Goal: Task Accomplishment & Management: Use online tool/utility

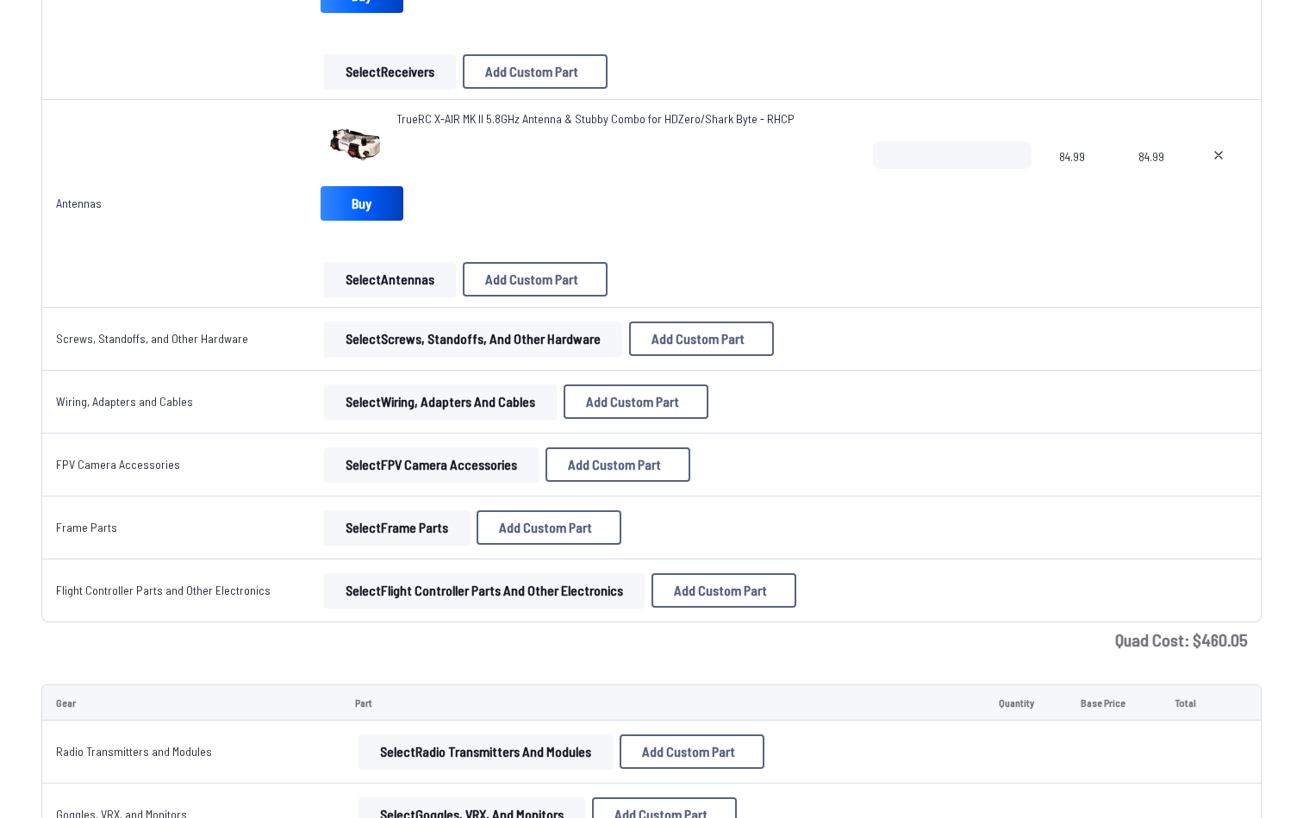
scroll to position [1884, 0]
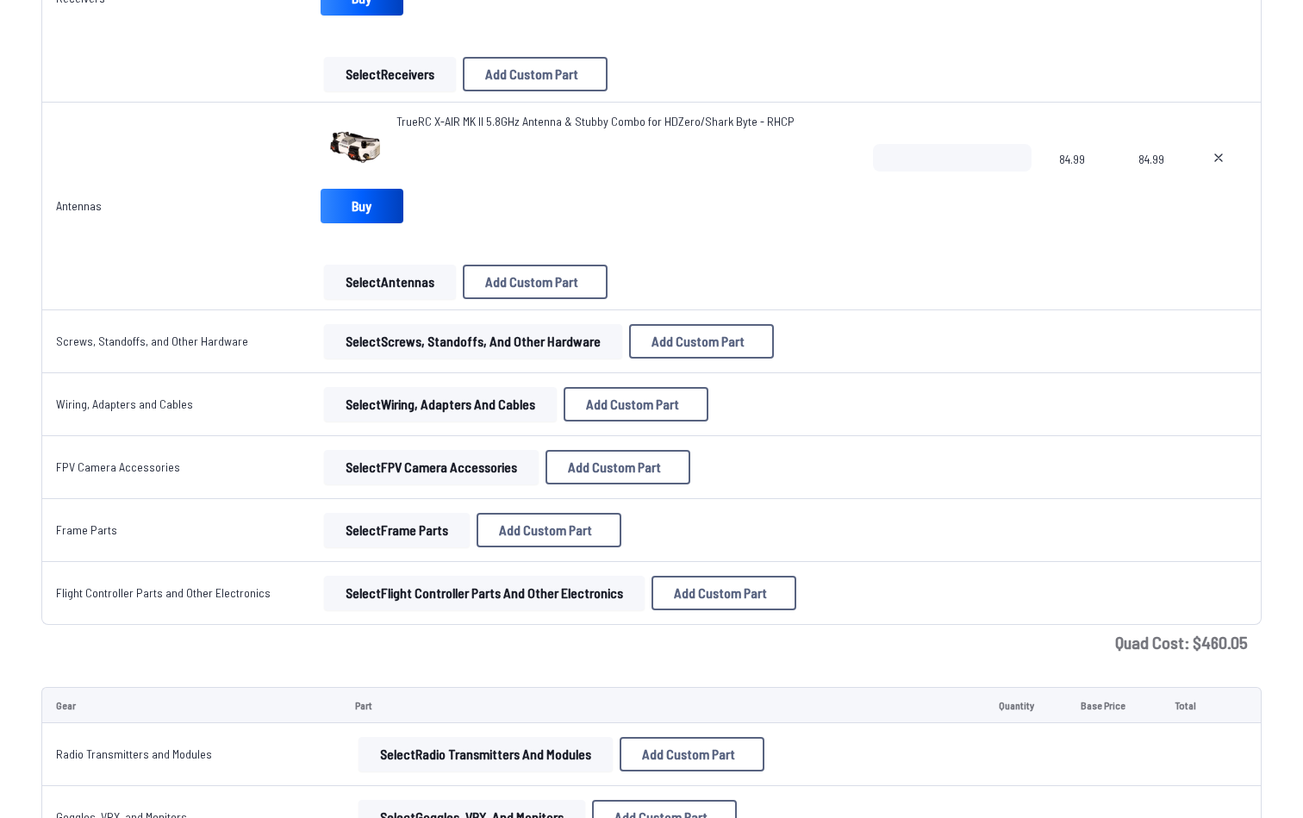
click at [420, 119] on span "TrueRC X-AIR MK II 5.8GHz Antenna & Stubby Combo for HDZero/Shark Byte - RHCP" at bounding box center [595, 121] width 398 height 15
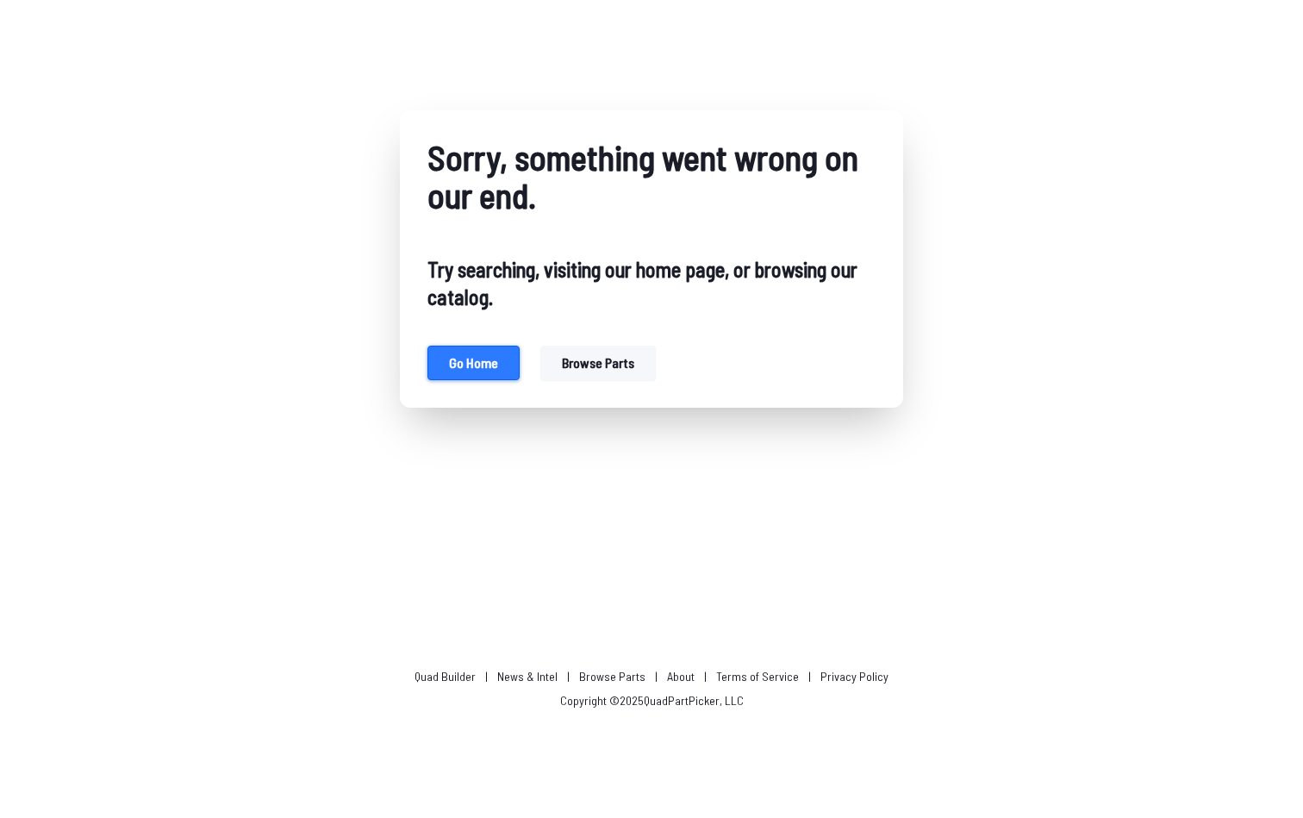
click at [470, 367] on button "Go home" at bounding box center [473, 362] width 92 height 34
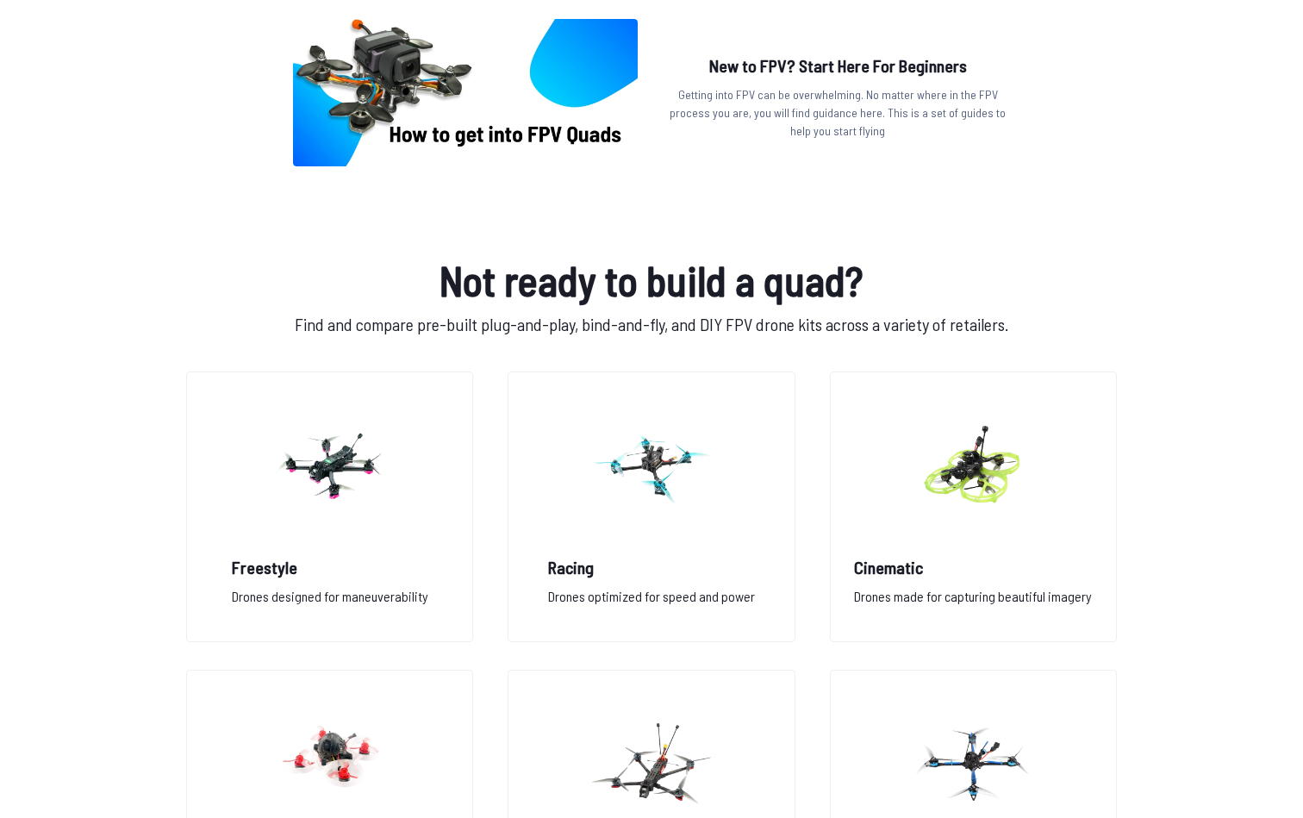
scroll to position [1084, 0]
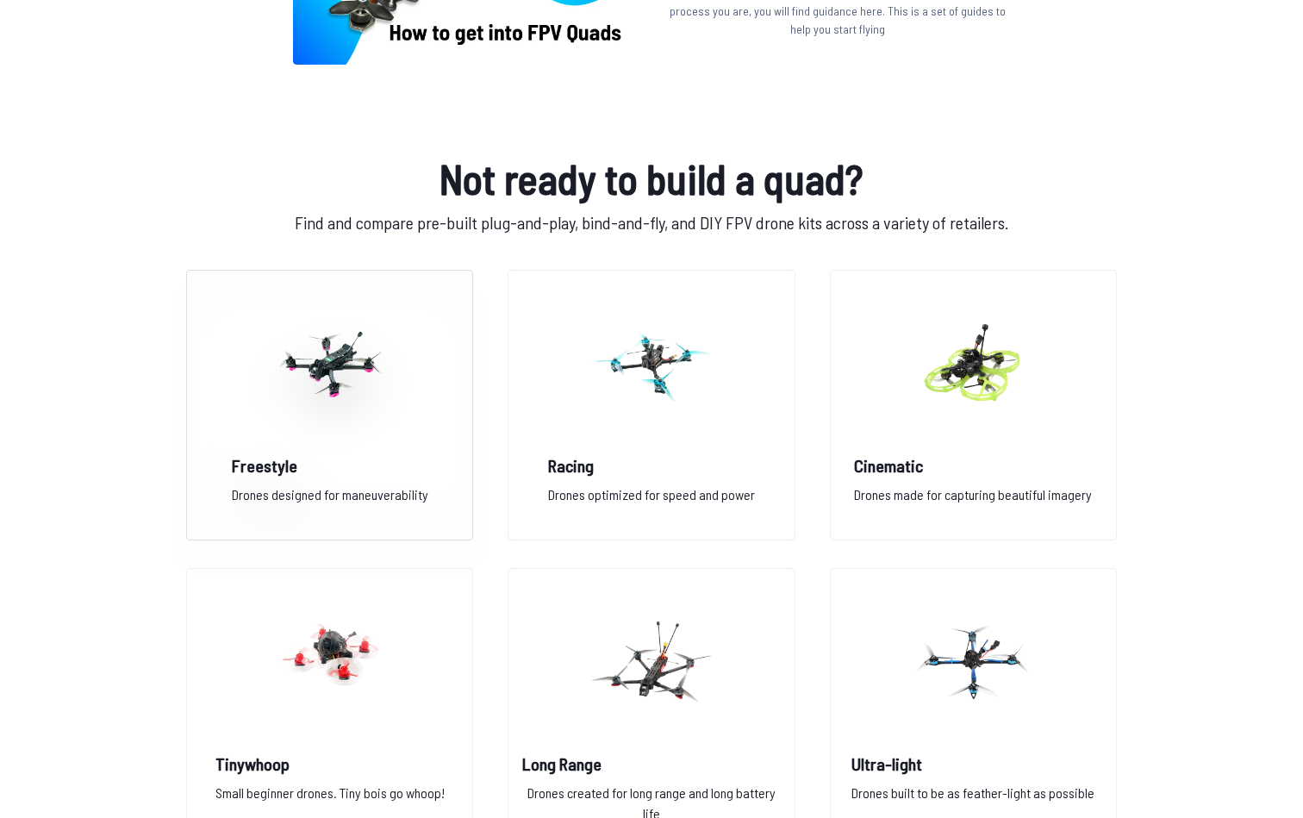
click at [355, 458] on h2 "Freestyle" at bounding box center [330, 465] width 196 height 24
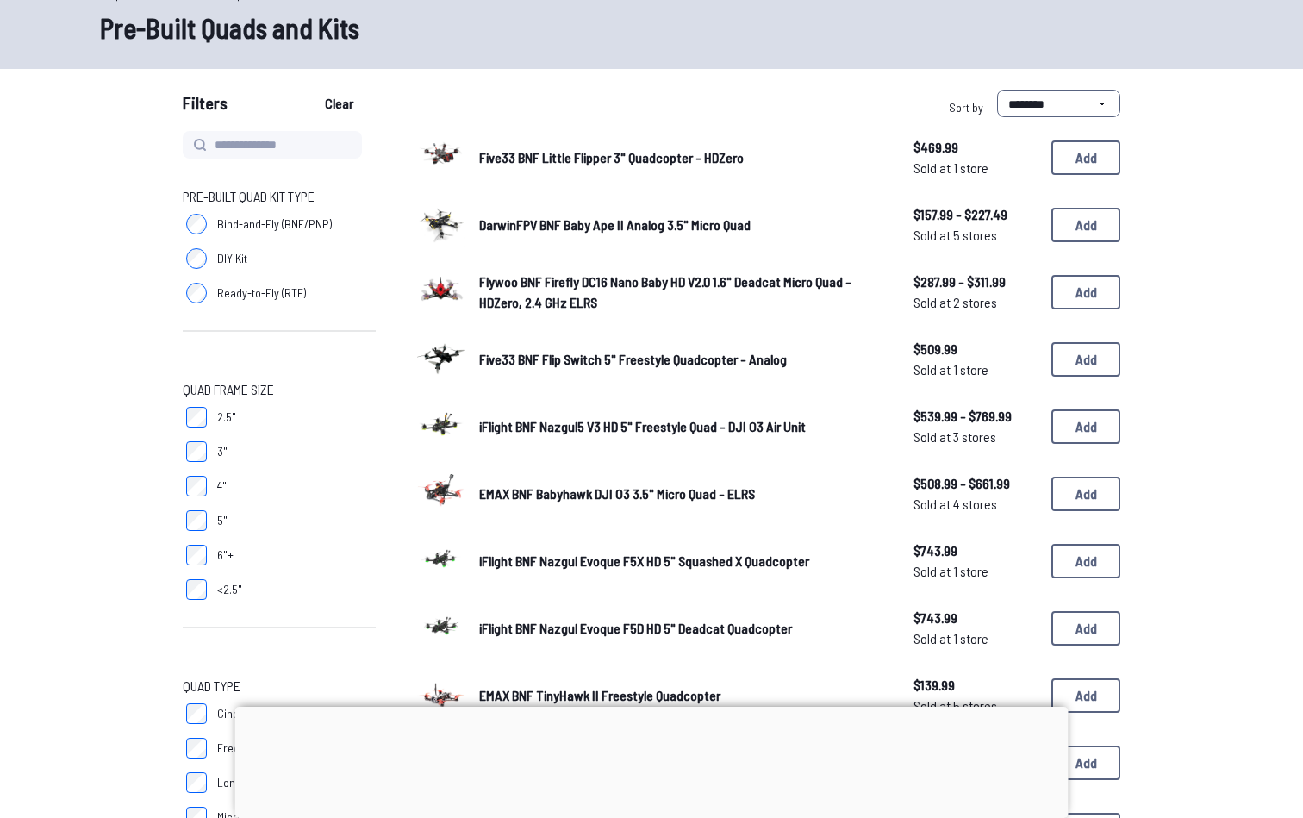
scroll to position [100, 0]
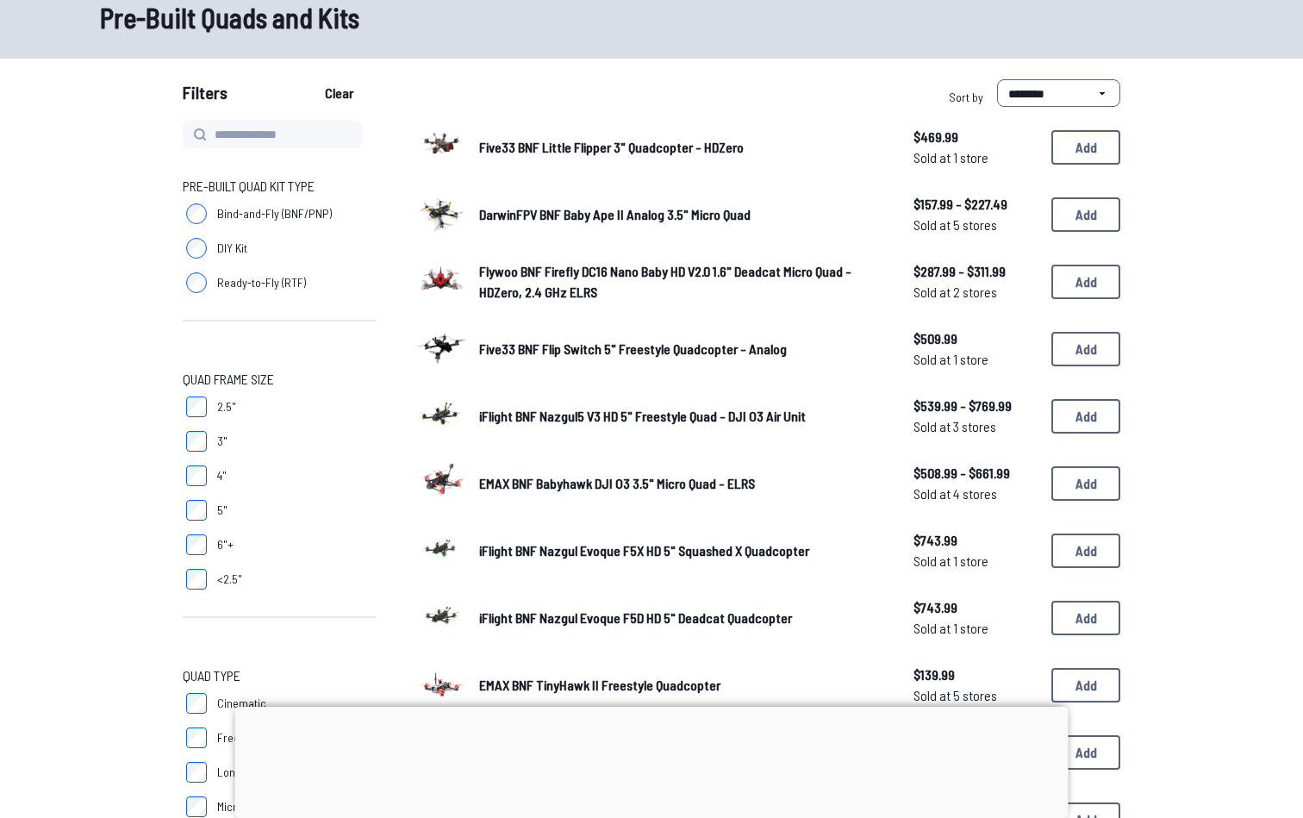
click at [597, 216] on span "DarwinFPV BNF Baby Ape II Analog 3.5" Micro Quad" at bounding box center [614, 214] width 271 height 16
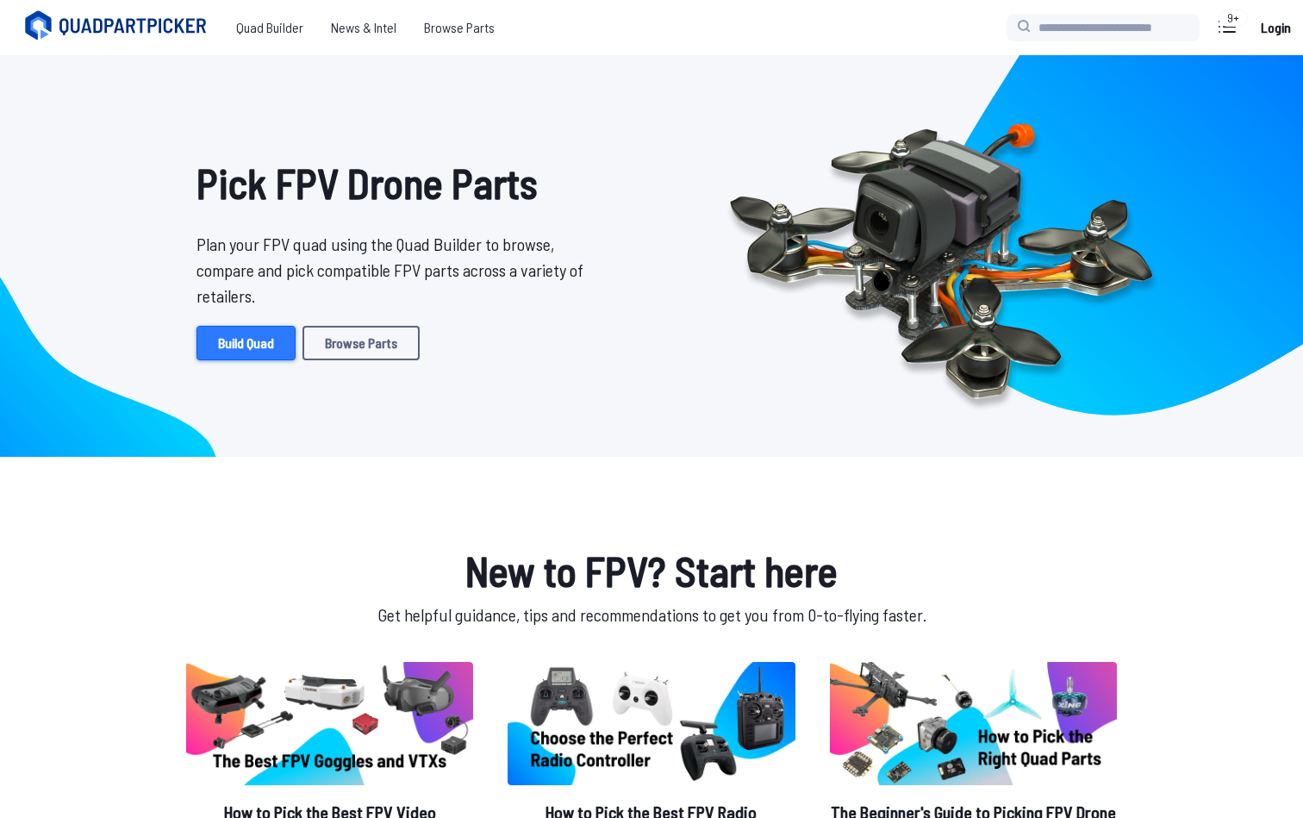
click at [262, 347] on link "Build Quad" at bounding box center [245, 343] width 99 height 34
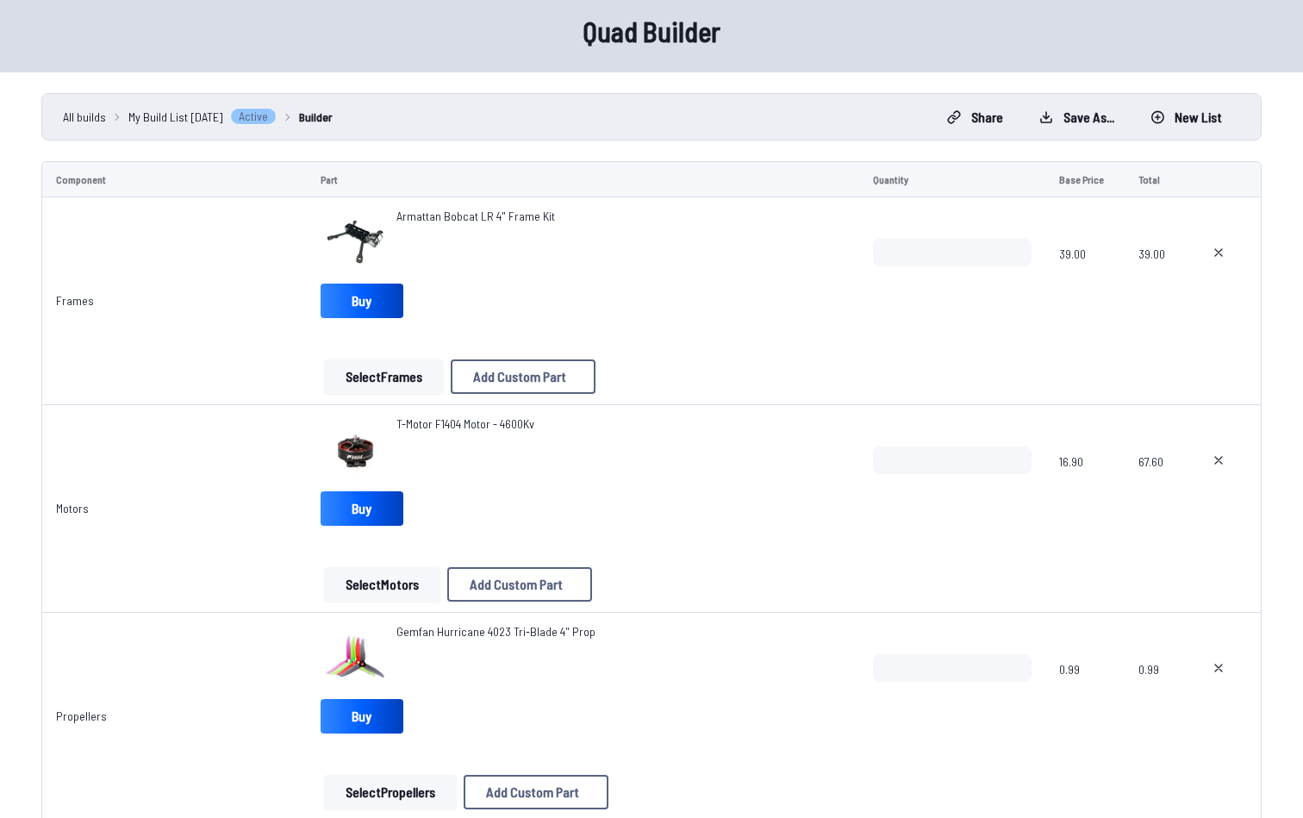
scroll to position [66, 0]
drag, startPoint x: 576, startPoint y: 212, endPoint x: 384, endPoint y: 220, distance: 192.3
click at [384, 220] on div "Armattan Bobcat LR 4" Frame Kit" at bounding box center [582, 241] width 525 height 69
copy span "Armattan Bobcat LR 4" Frame Kit"
click at [341, 364] on button "Select Frames" at bounding box center [384, 375] width 120 height 34
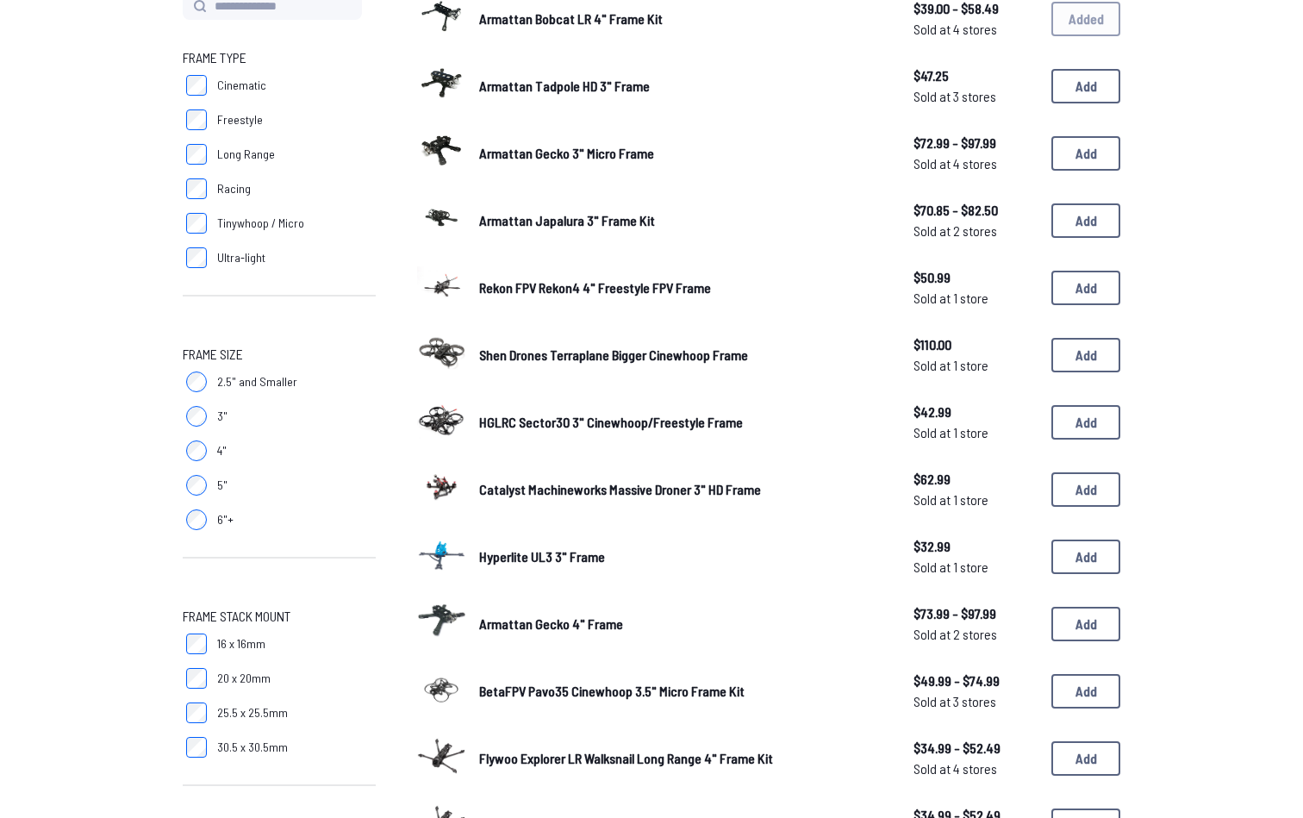
scroll to position [259, 0]
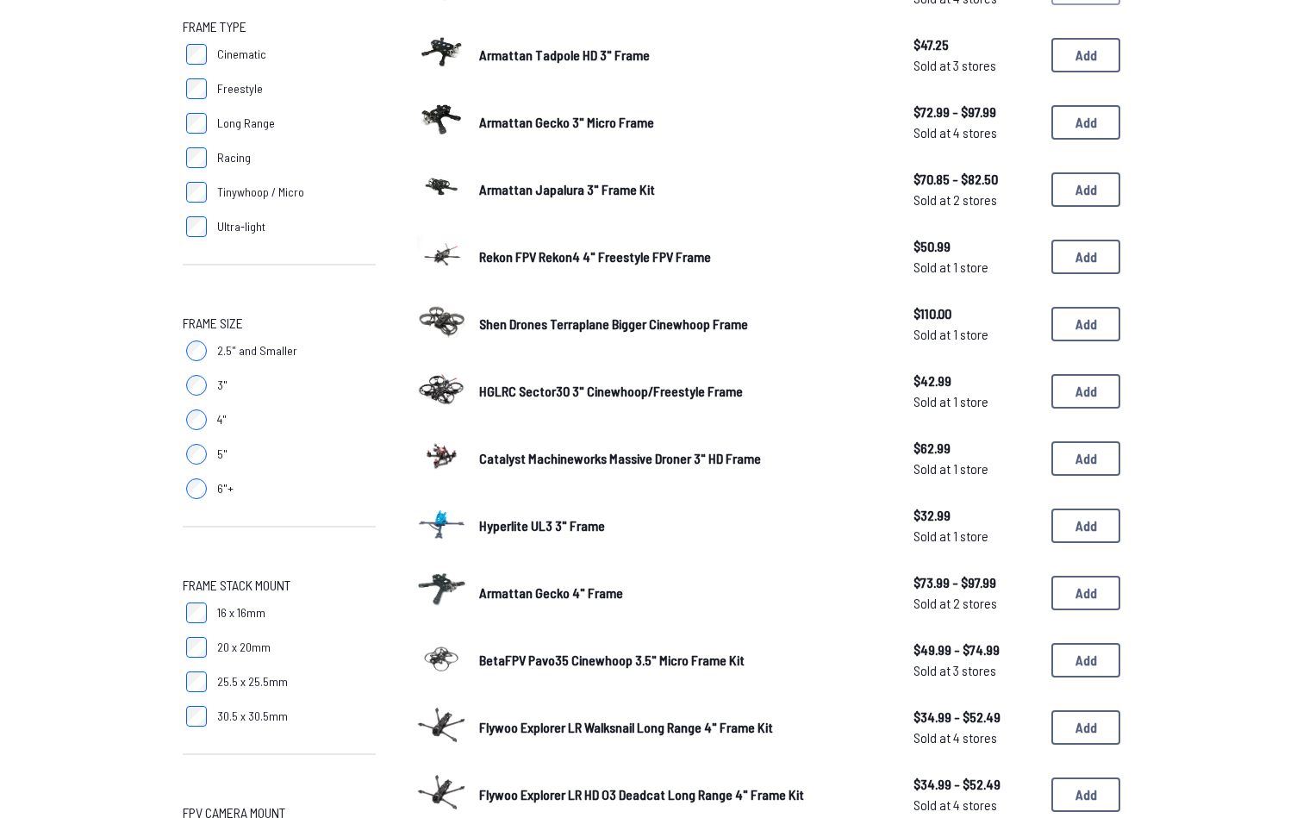
click at [195, 440] on label "5"" at bounding box center [279, 454] width 193 height 34
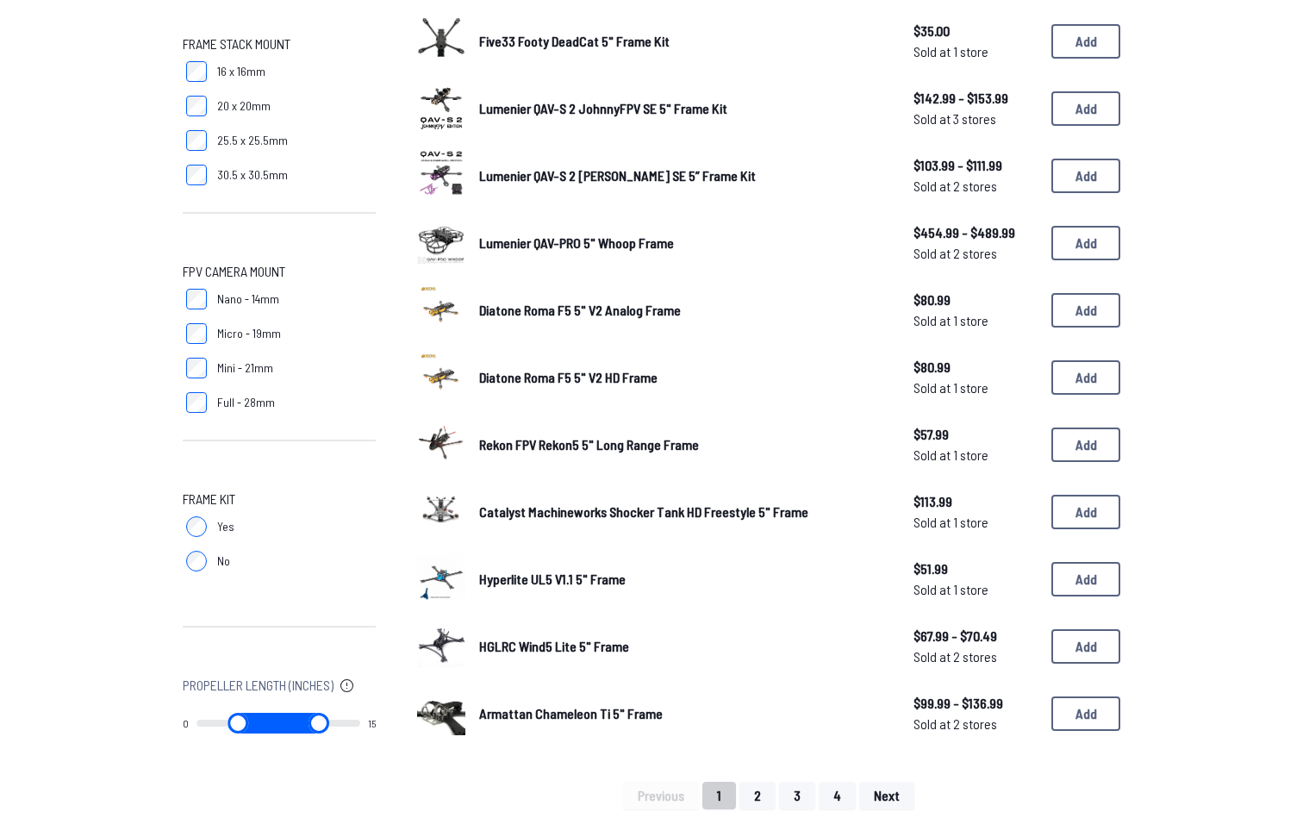
scroll to position [804, 0]
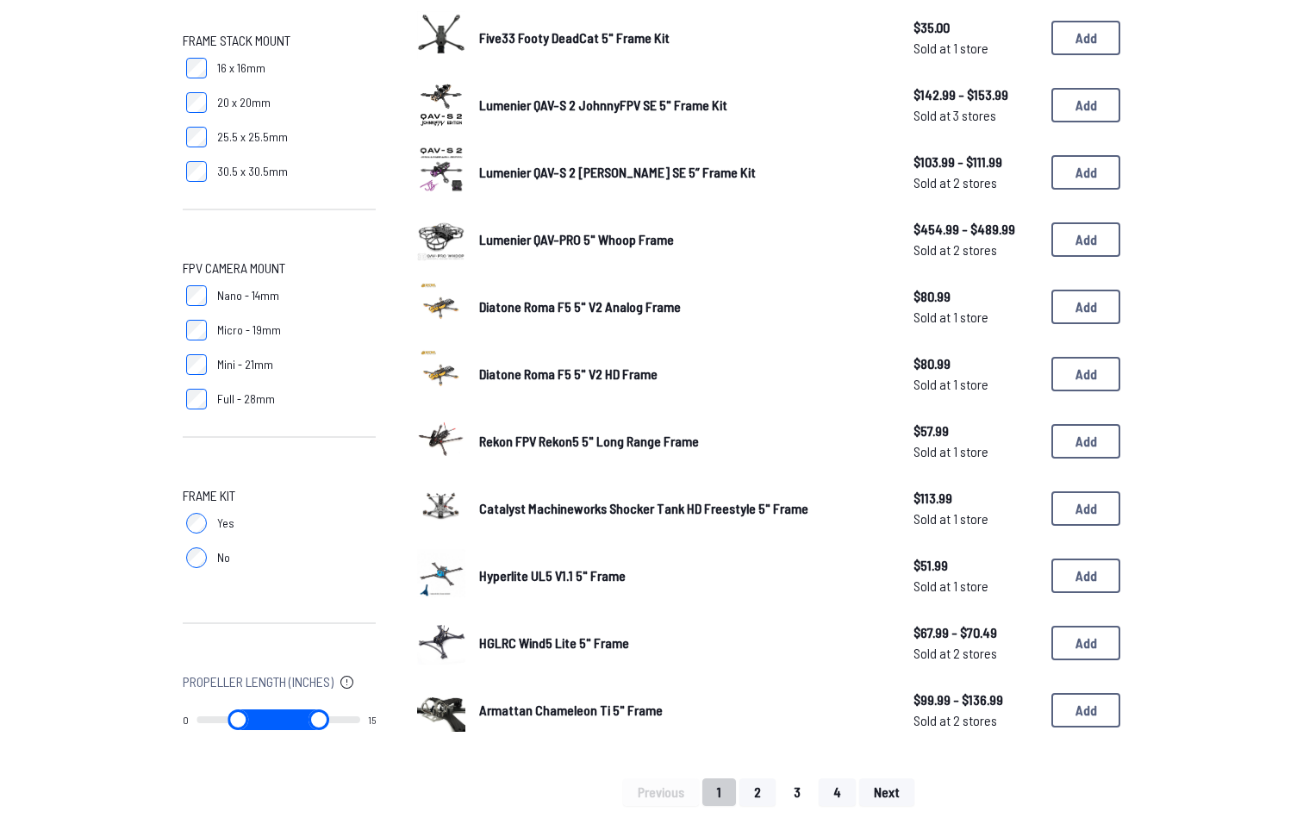
click at [782, 778] on button "3" at bounding box center [797, 792] width 36 height 28
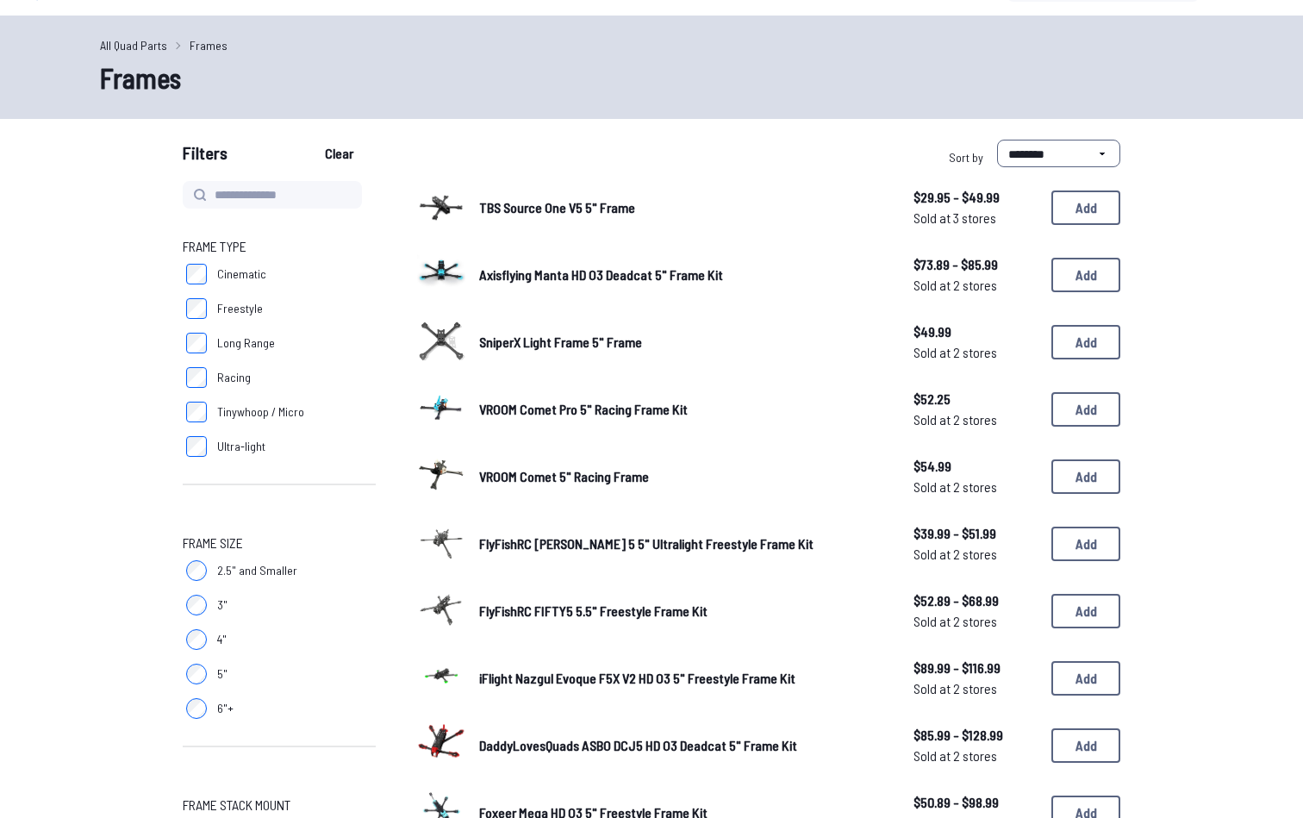
scroll to position [40, 0]
click at [625, 200] on span "TBS Source One V5 5" Frame" at bounding box center [557, 206] width 156 height 16
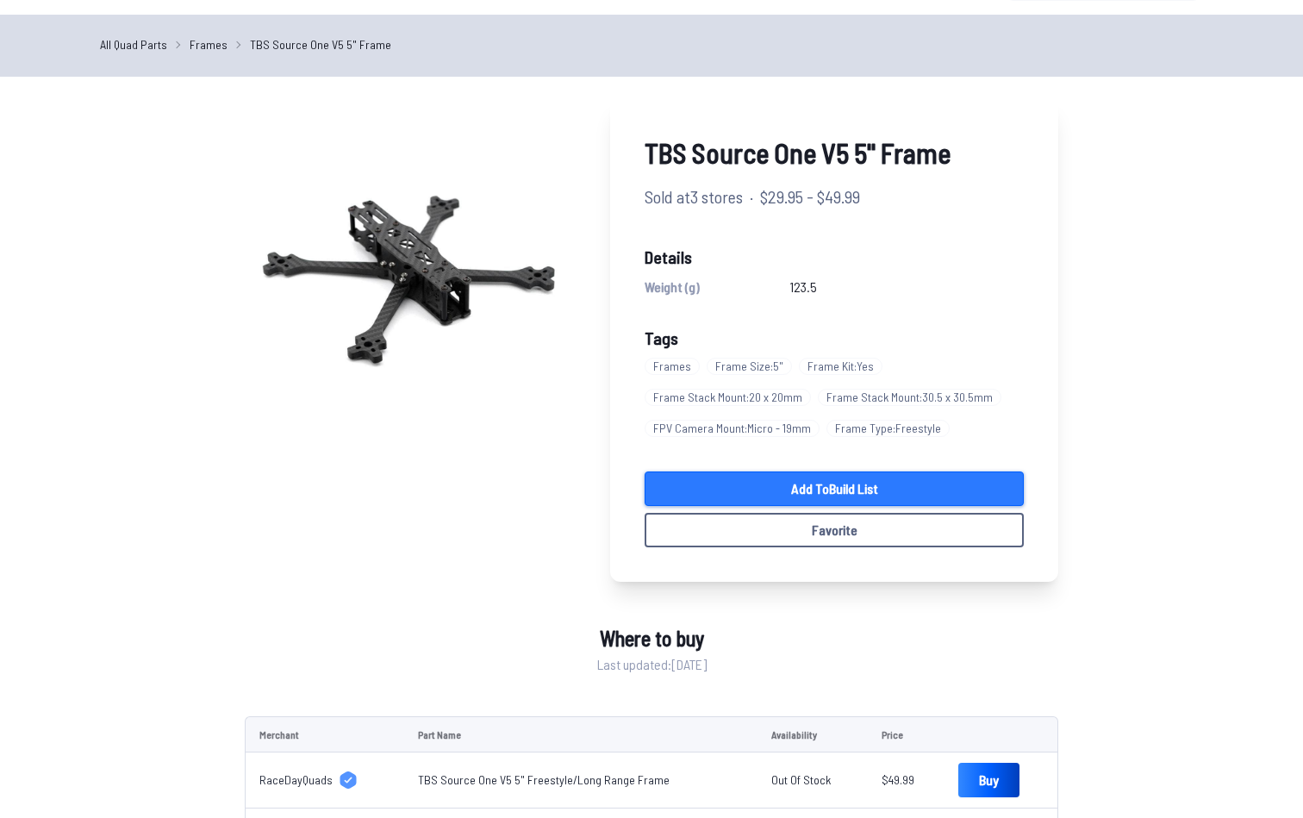
click at [819, 497] on link "Add to Build List" at bounding box center [833, 488] width 379 height 34
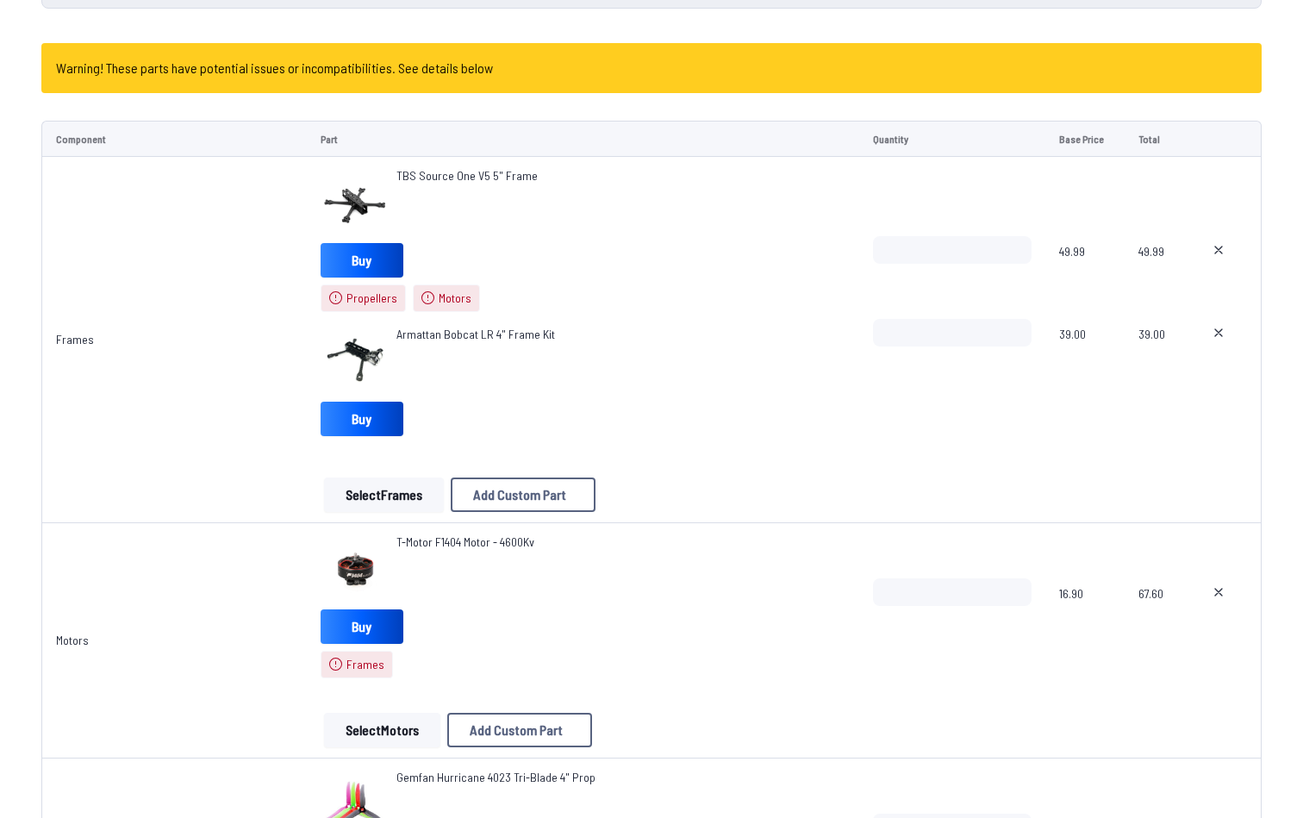
scroll to position [199, 0]
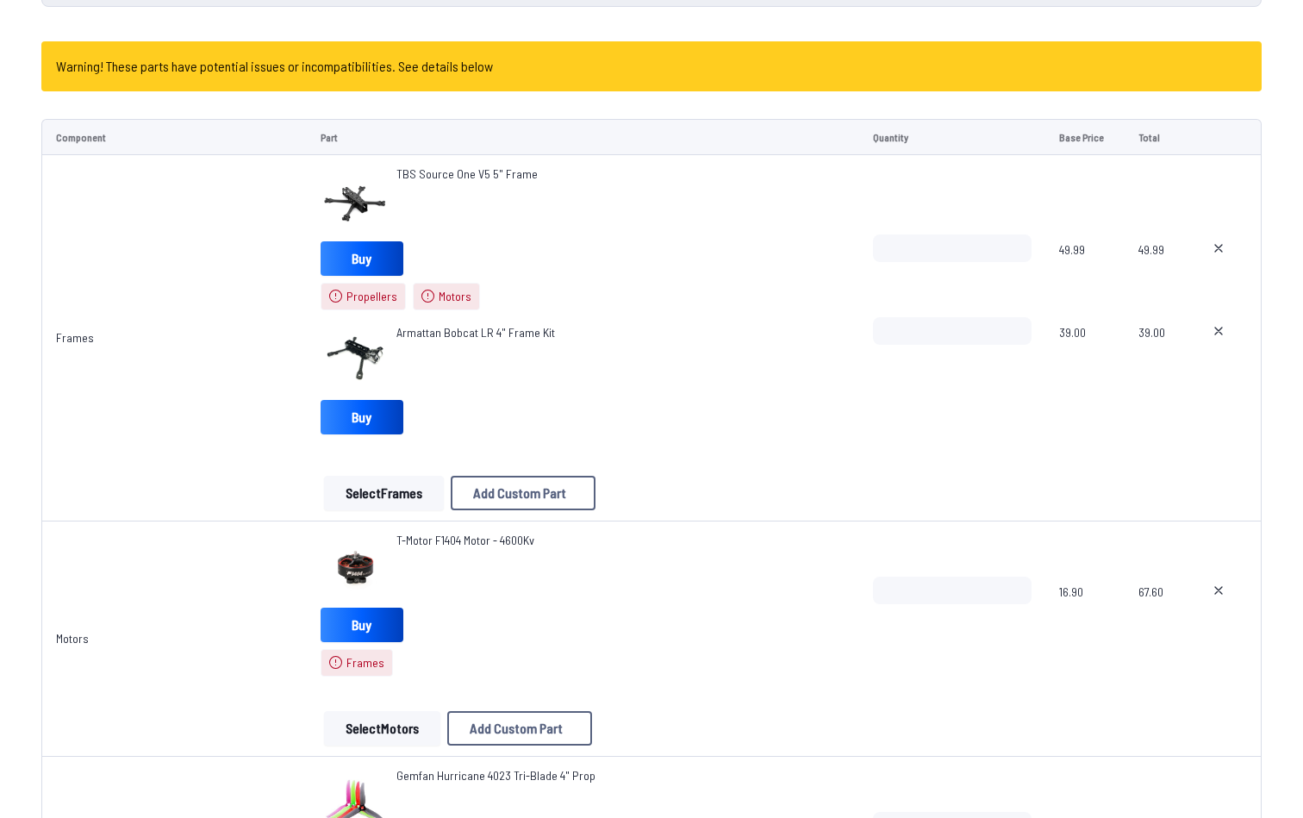
click at [1217, 327] on icon at bounding box center [1218, 331] width 14 height 14
type textarea "**********"
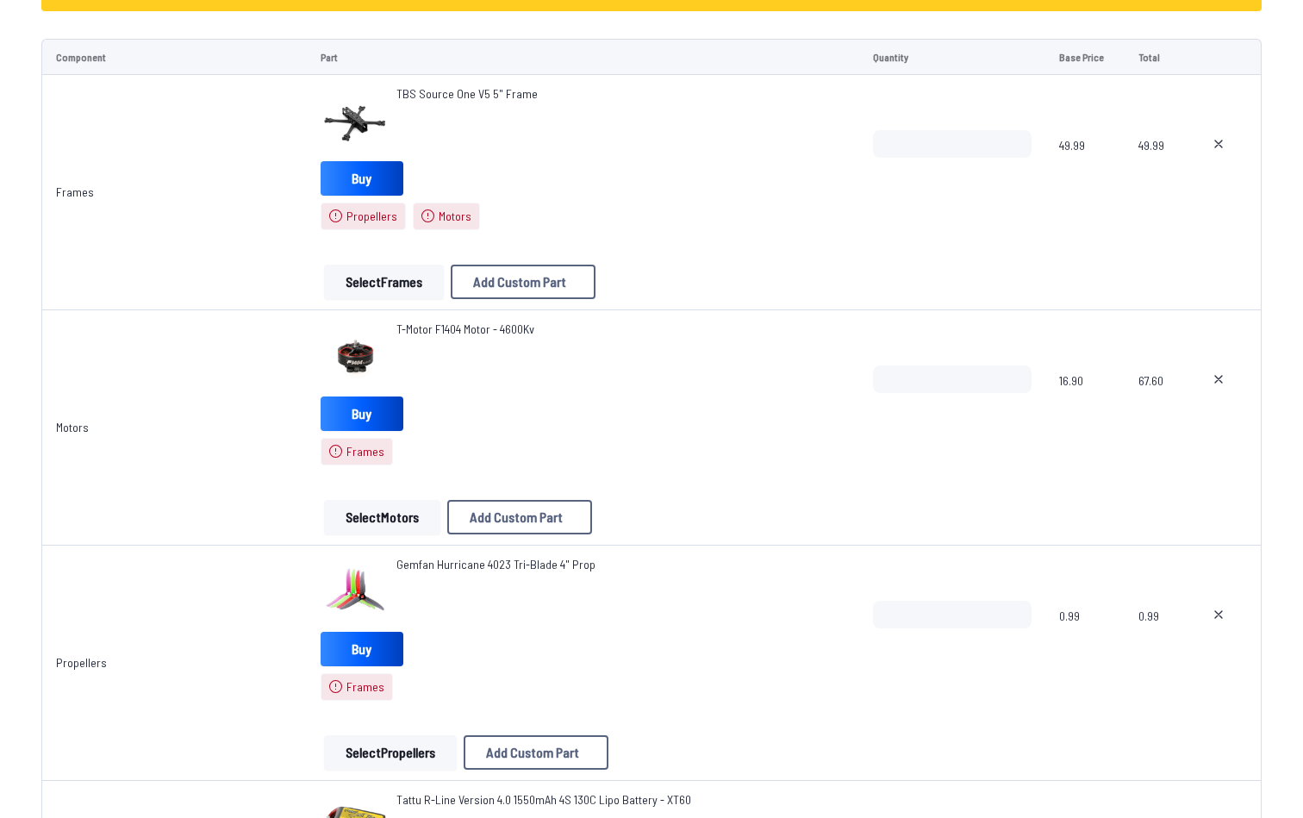
scroll to position [300, 0]
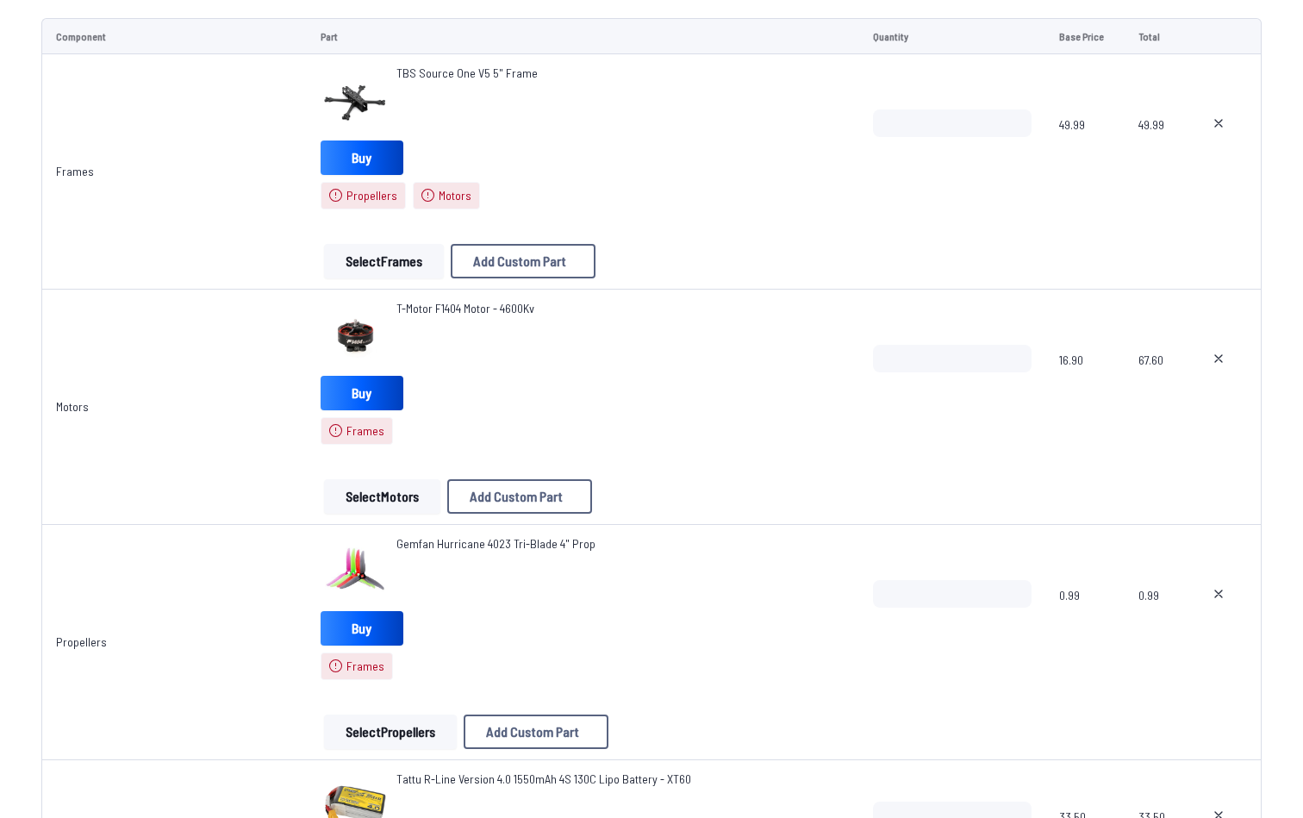
click at [393, 500] on button "Select Motors" at bounding box center [382, 496] width 116 height 34
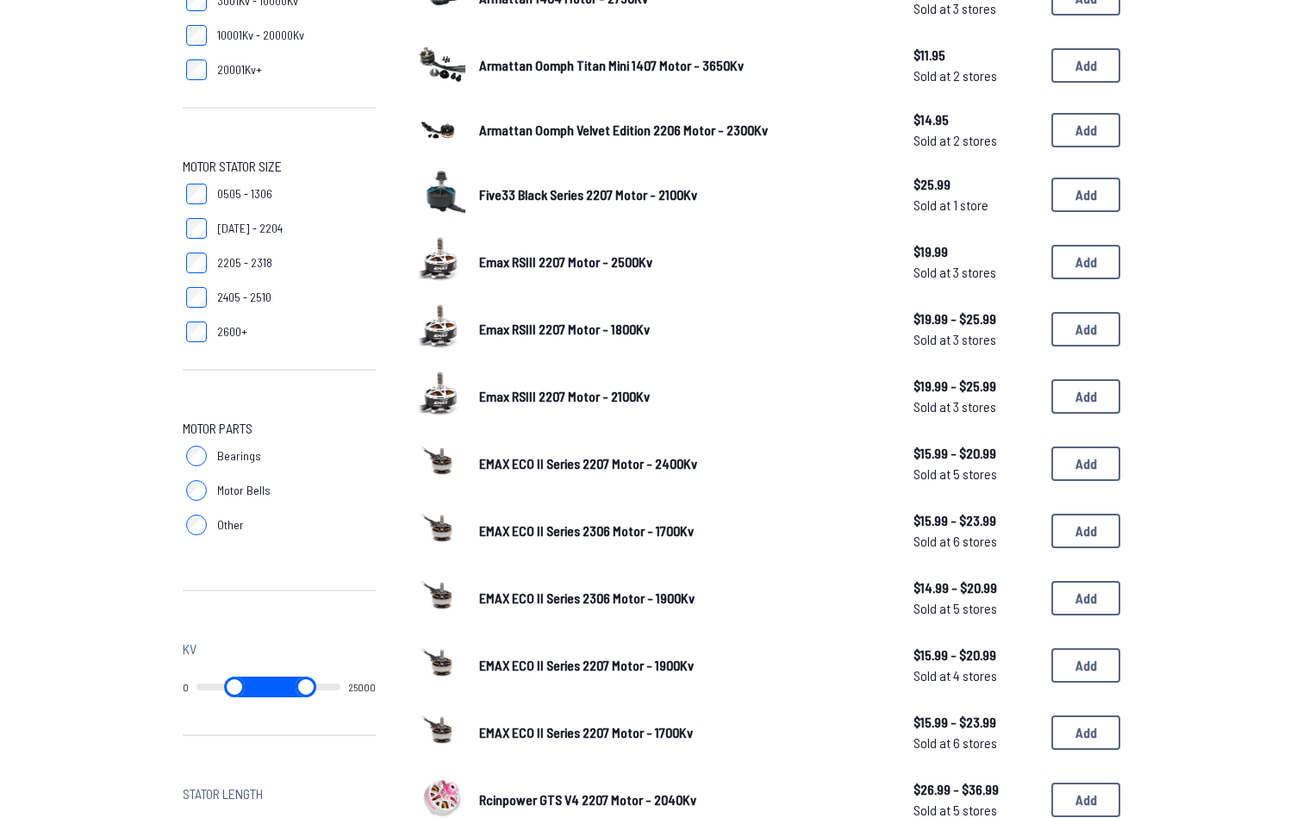
scroll to position [452, 0]
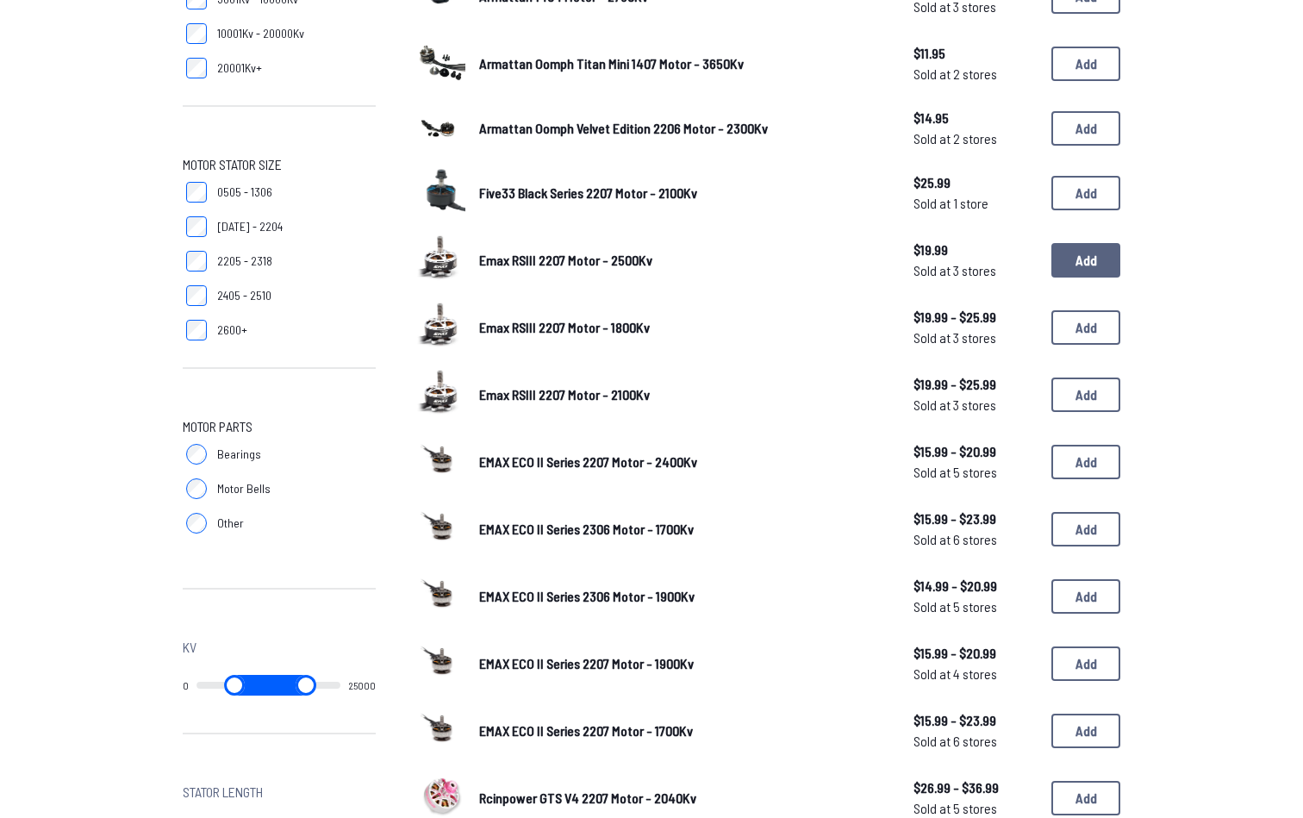
click at [1059, 251] on button "Add" at bounding box center [1085, 260] width 69 height 34
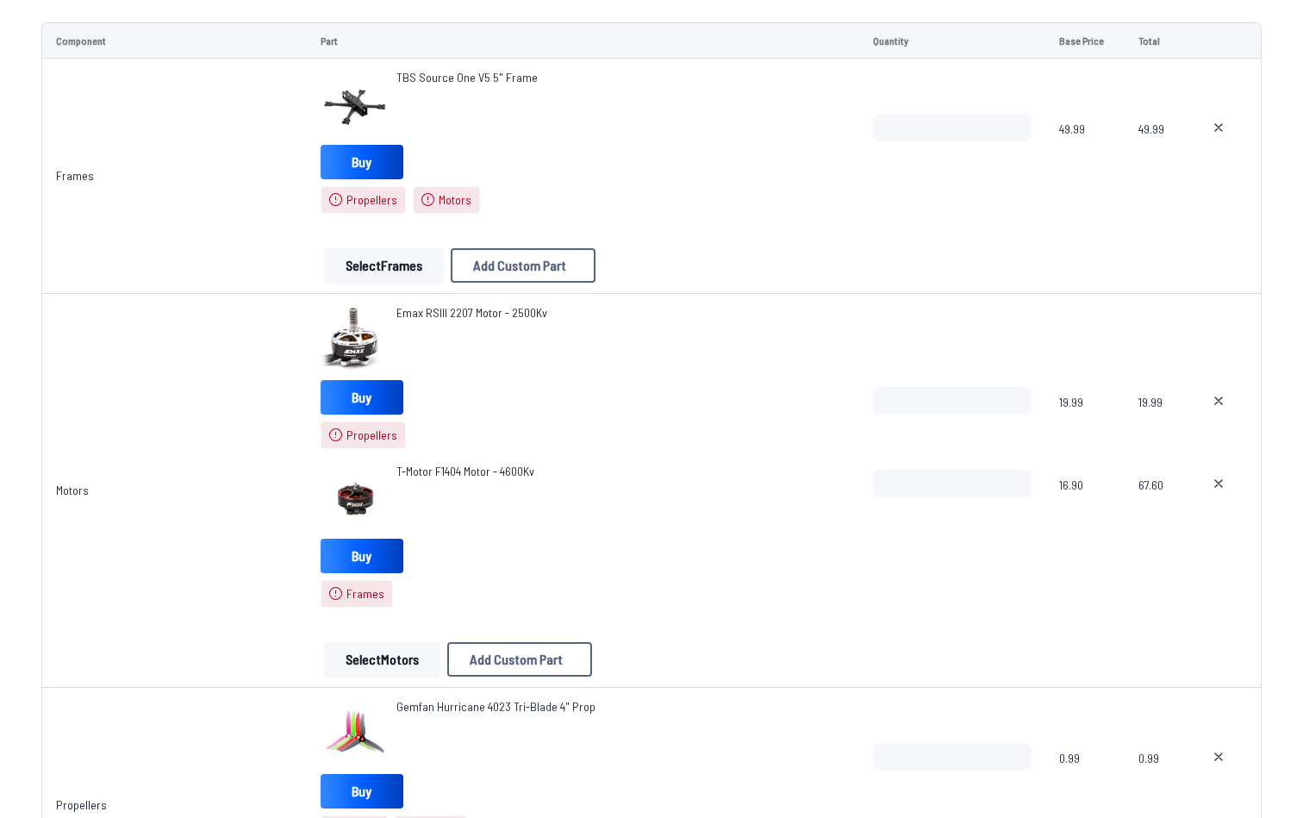
scroll to position [297, 0]
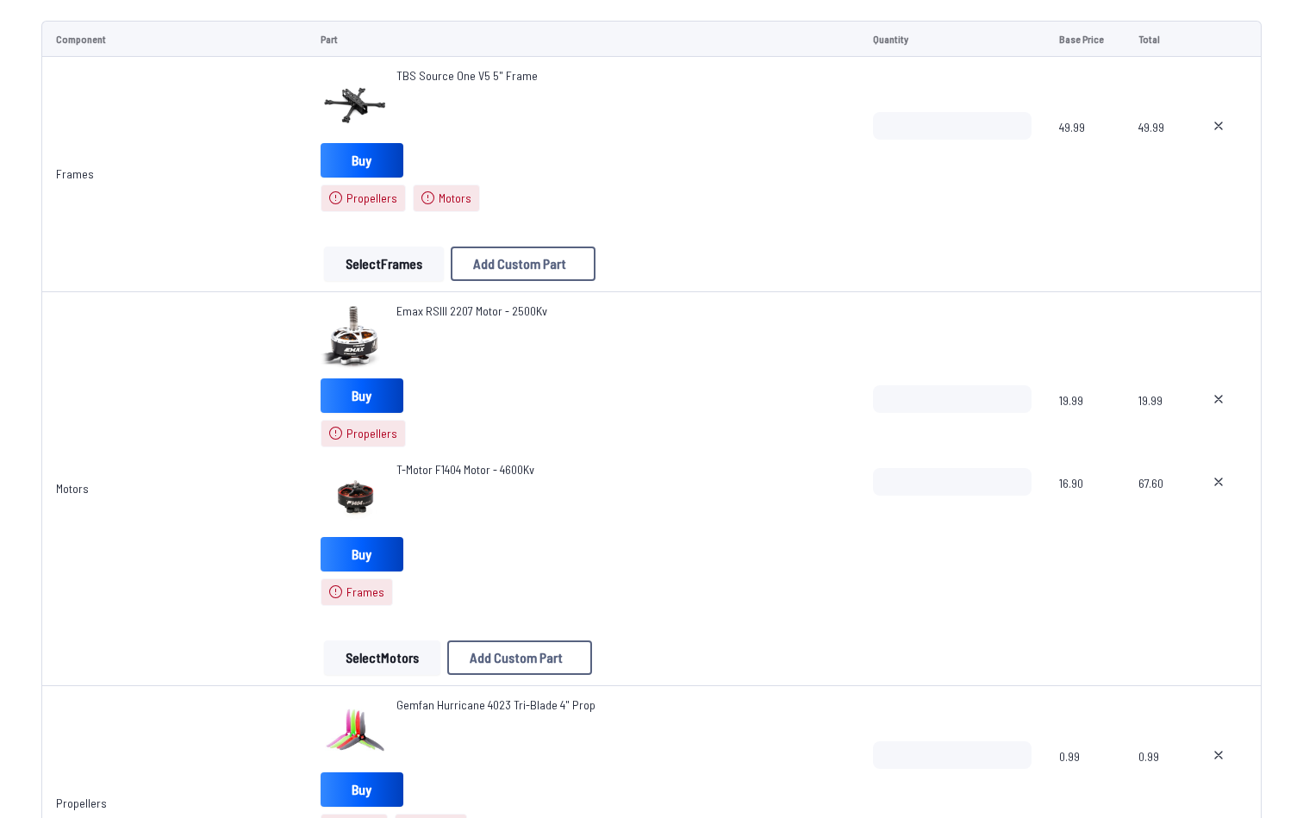
click at [1223, 483] on icon at bounding box center [1218, 482] width 14 height 14
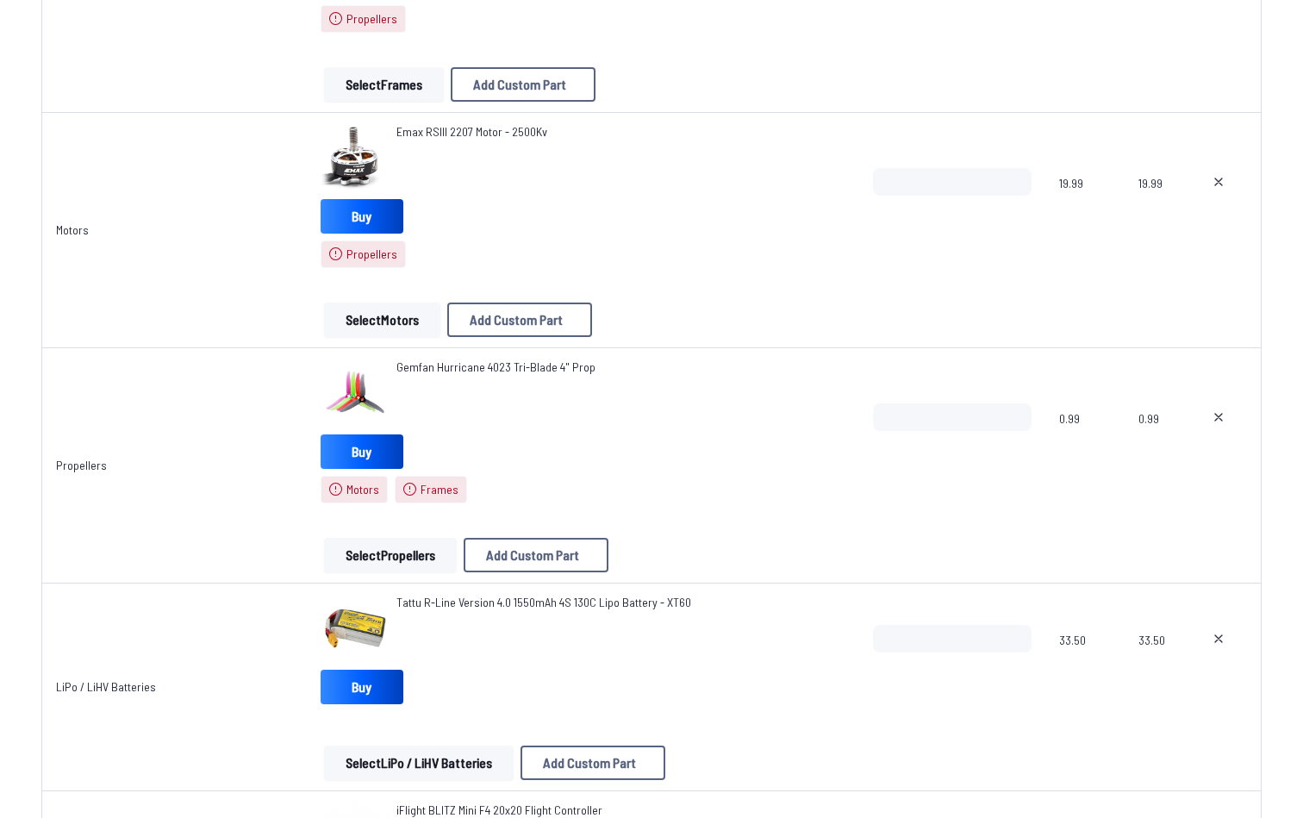
scroll to position [500, 0]
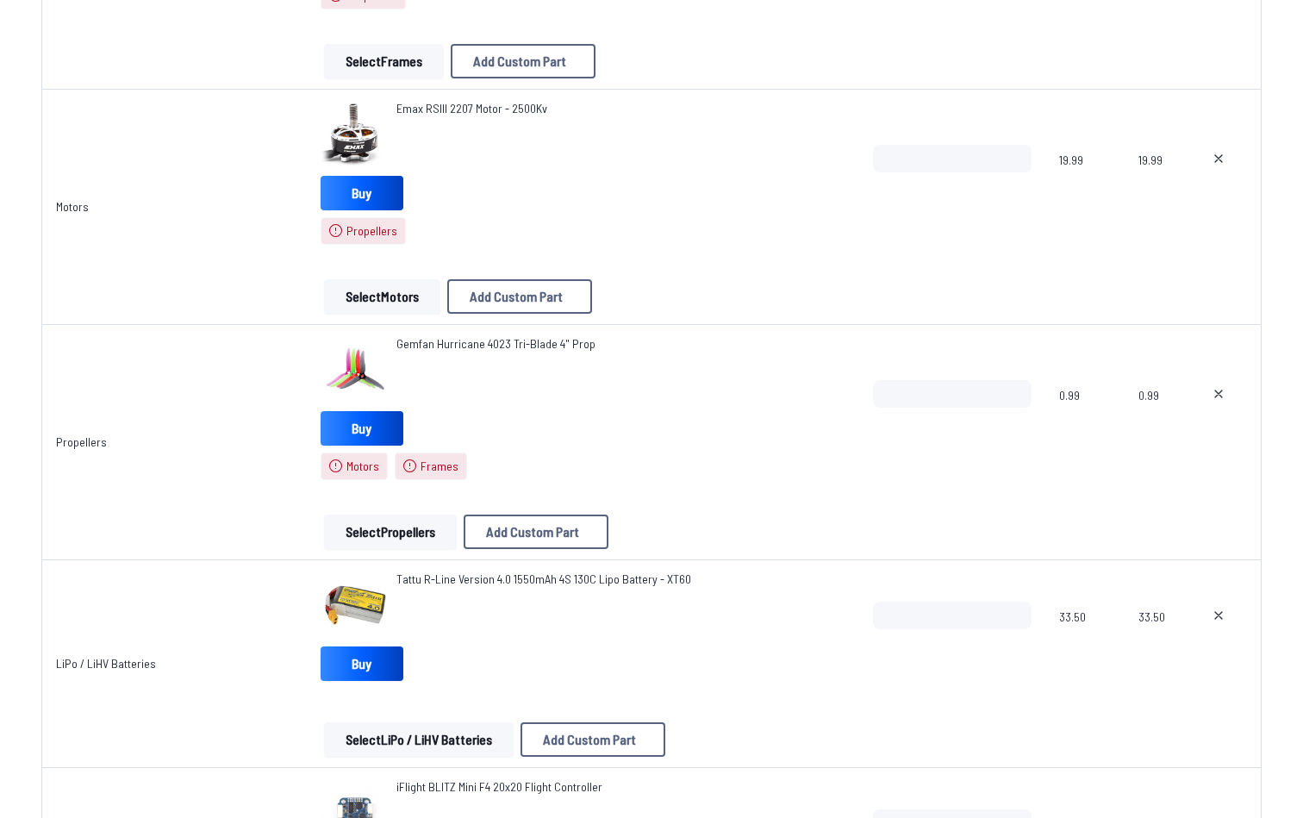
click at [1224, 398] on icon at bounding box center [1218, 394] width 14 height 14
type textarea "**********"
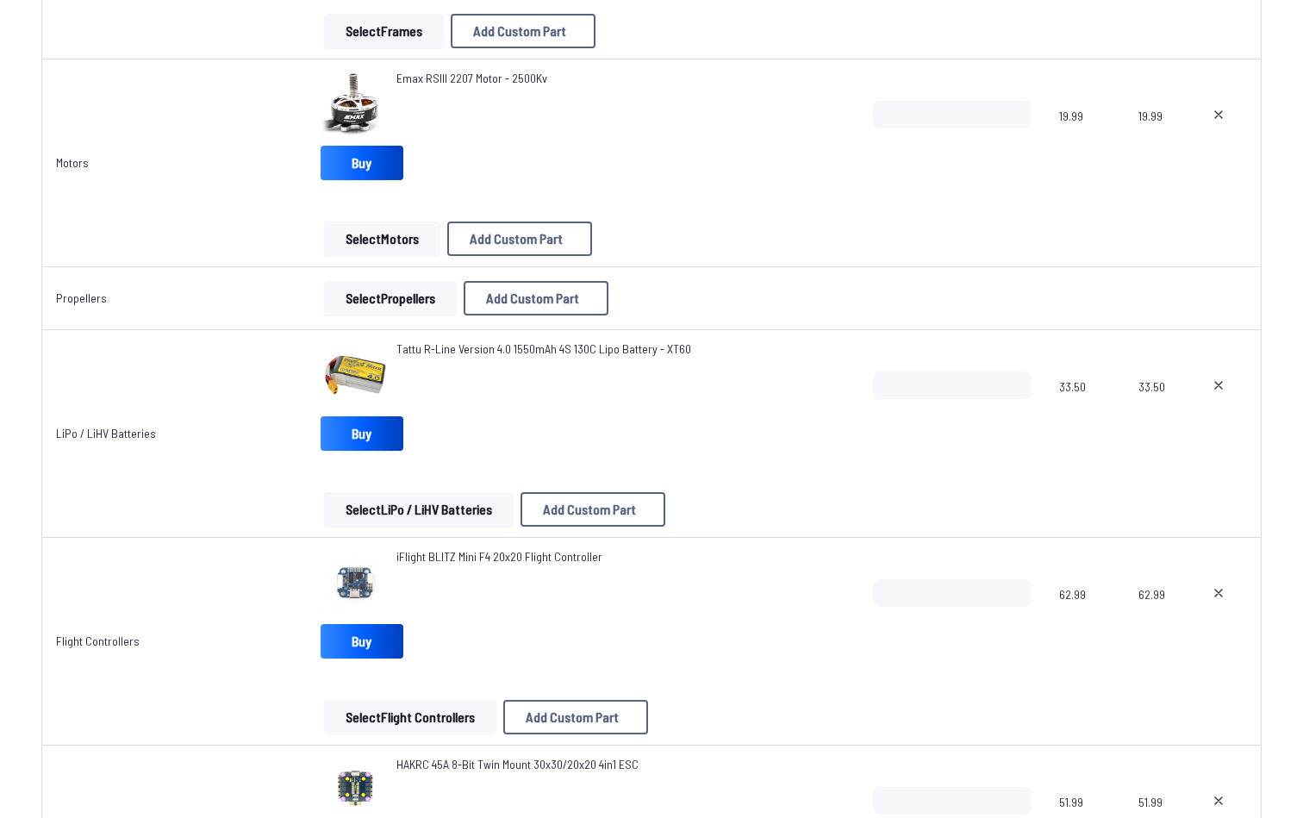
scroll to position [351, 0]
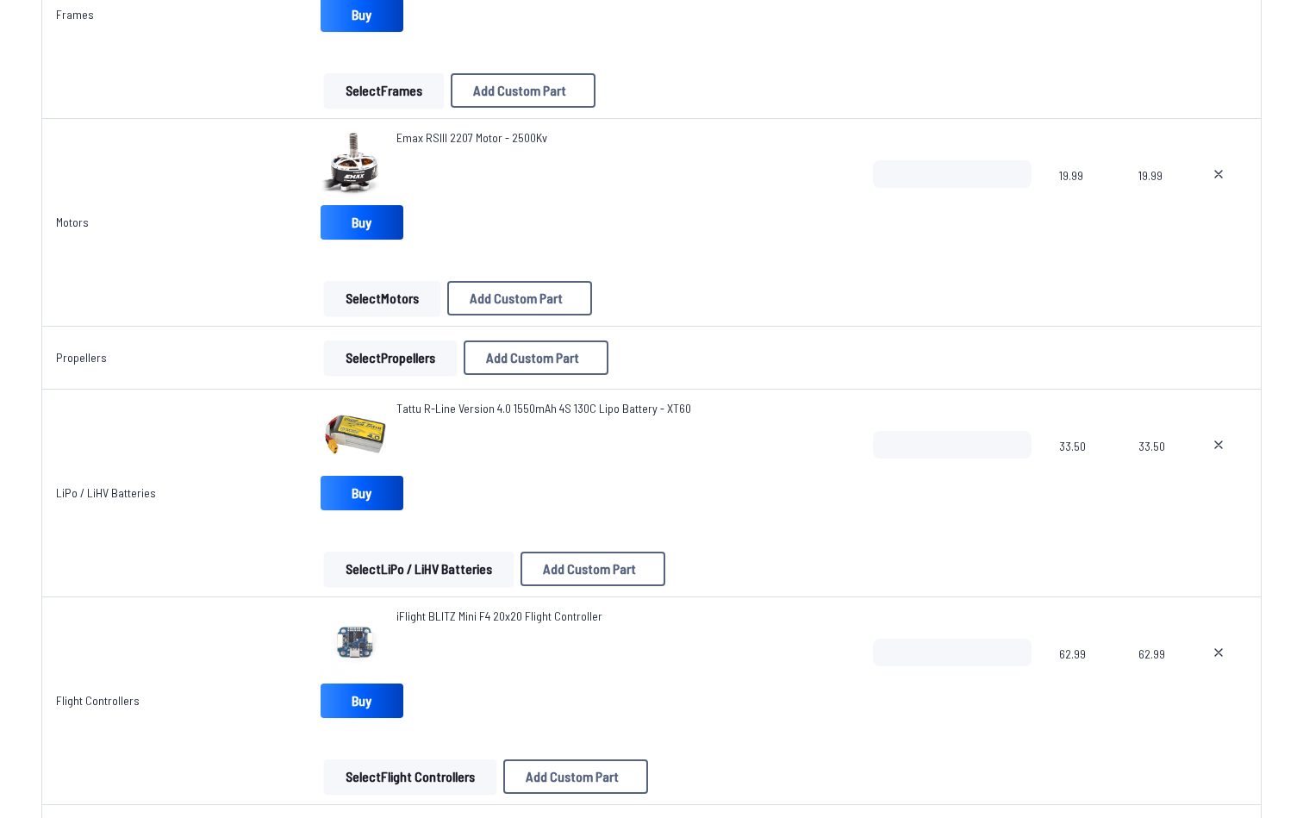
click at [416, 362] on button "Select Propellers" at bounding box center [390, 357] width 133 height 34
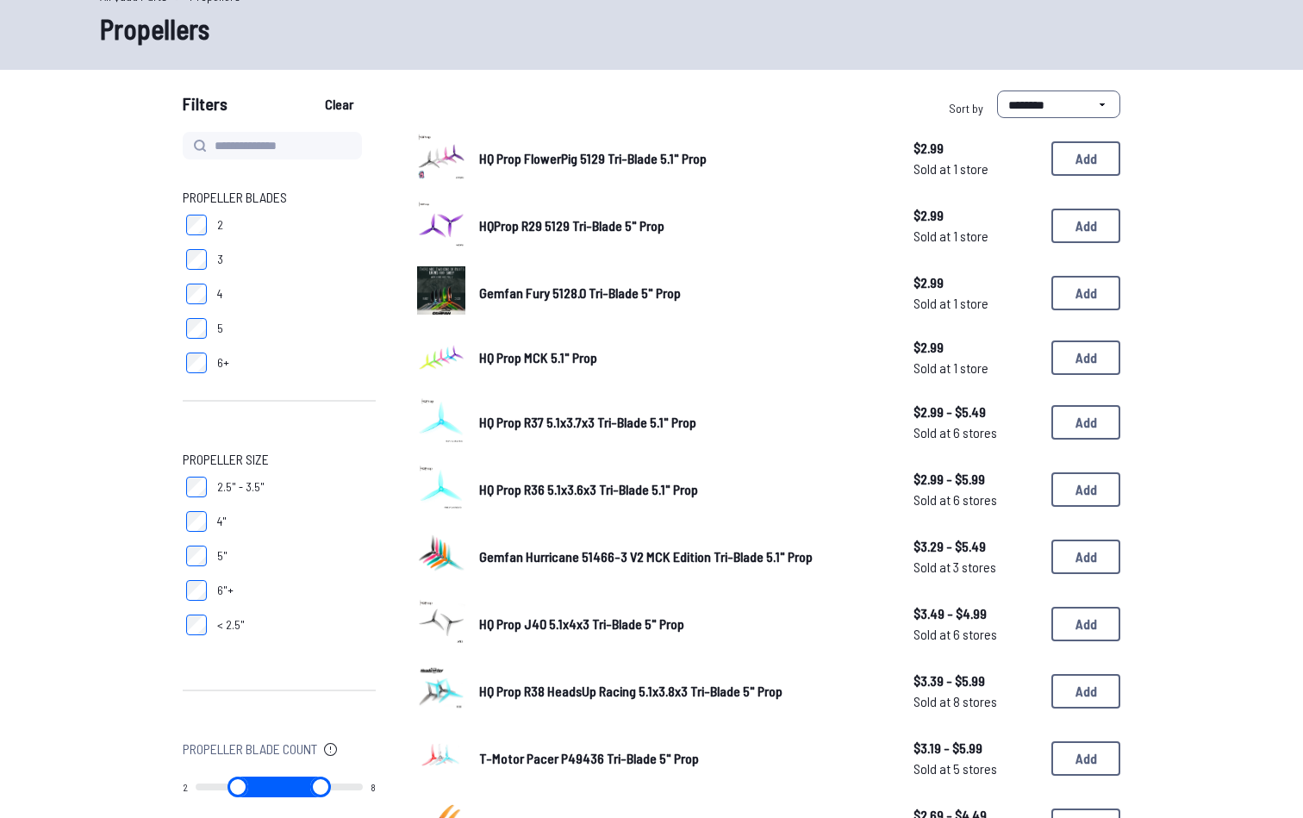
scroll to position [92, 0]
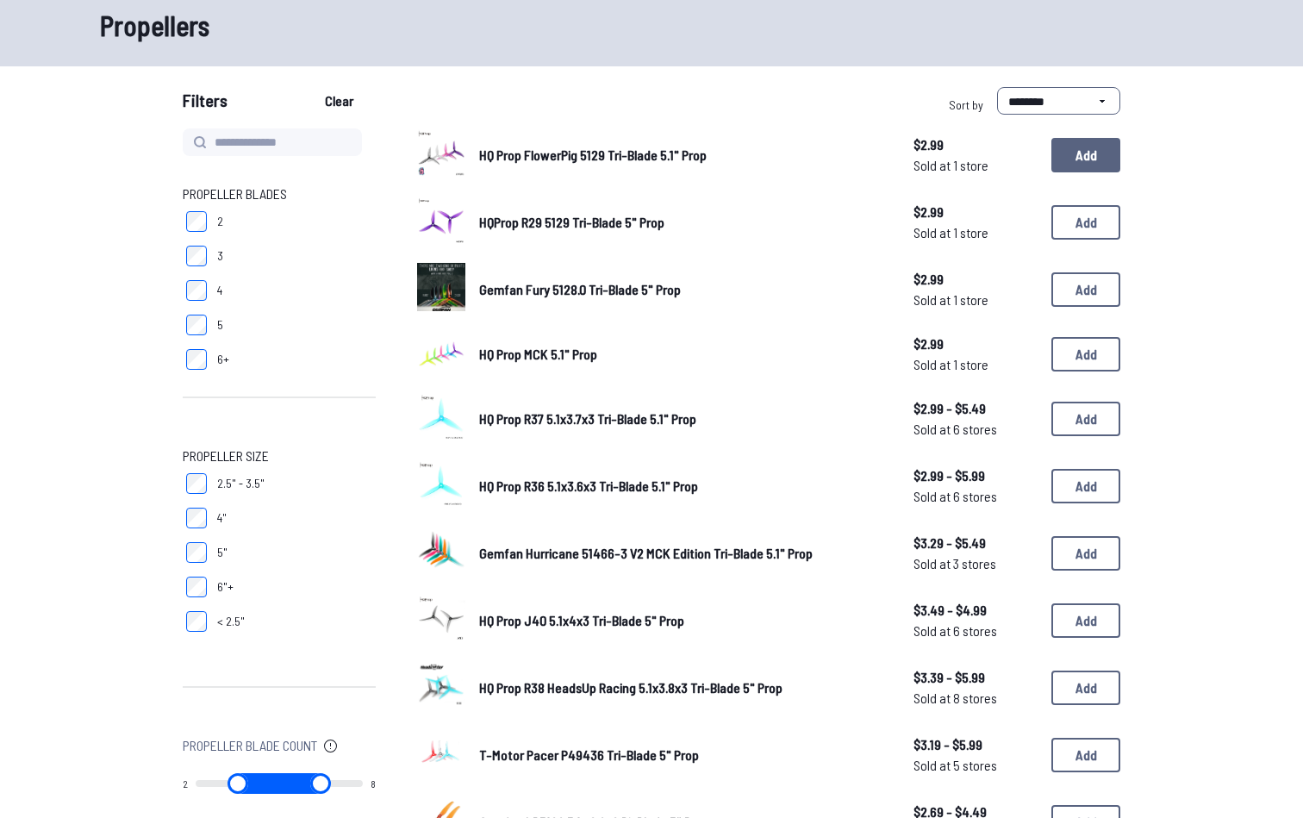
click at [1079, 153] on button "Add" at bounding box center [1085, 155] width 69 height 34
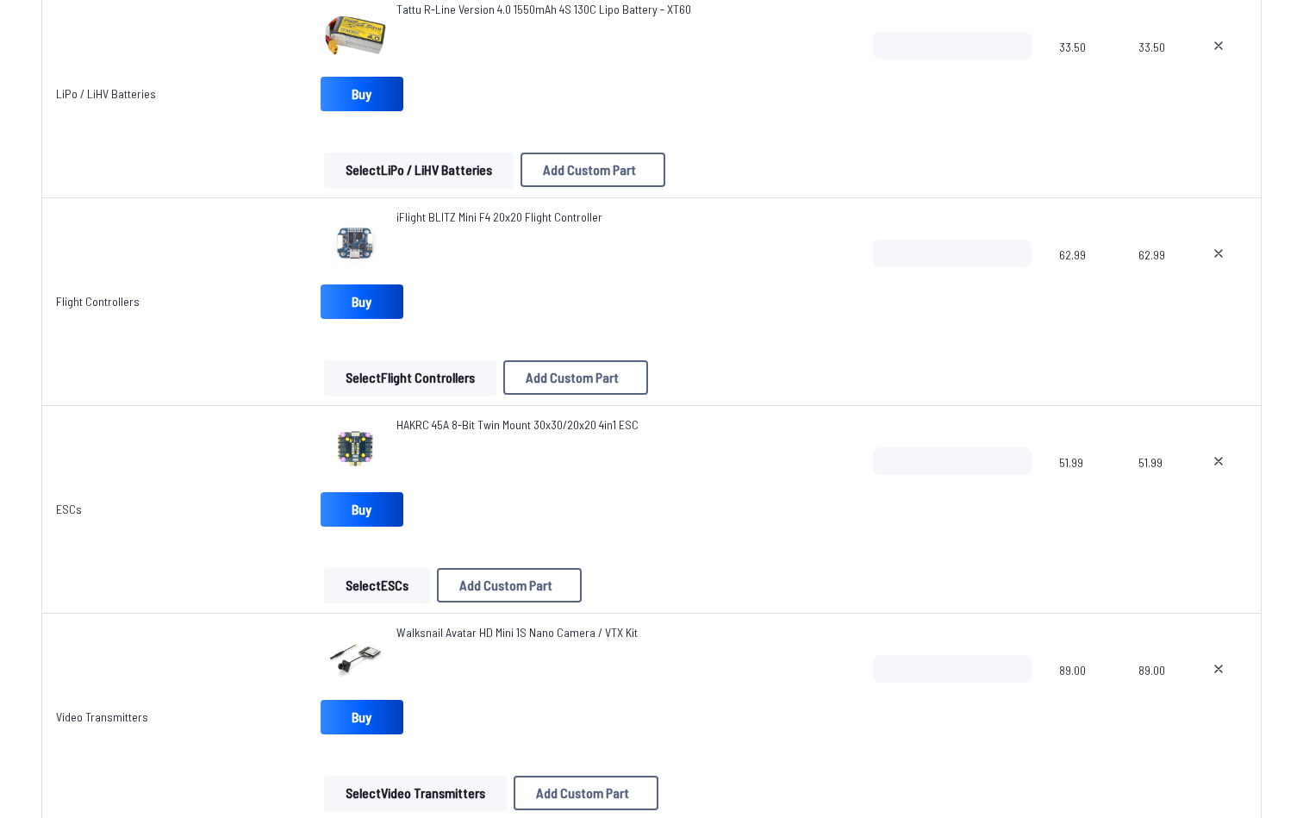
scroll to position [1025, 0]
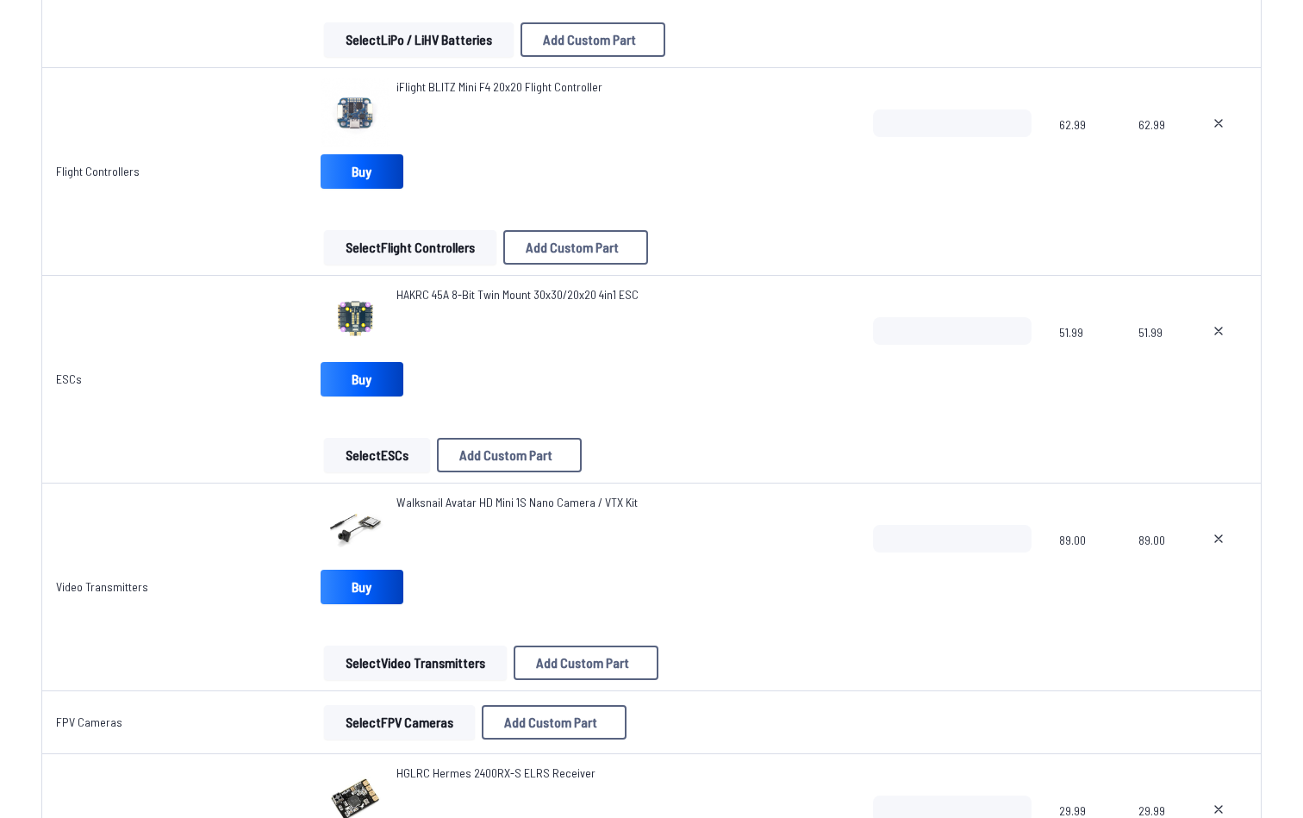
click at [1226, 114] on button at bounding box center [1218, 123] width 43 height 28
type textarea "**********"
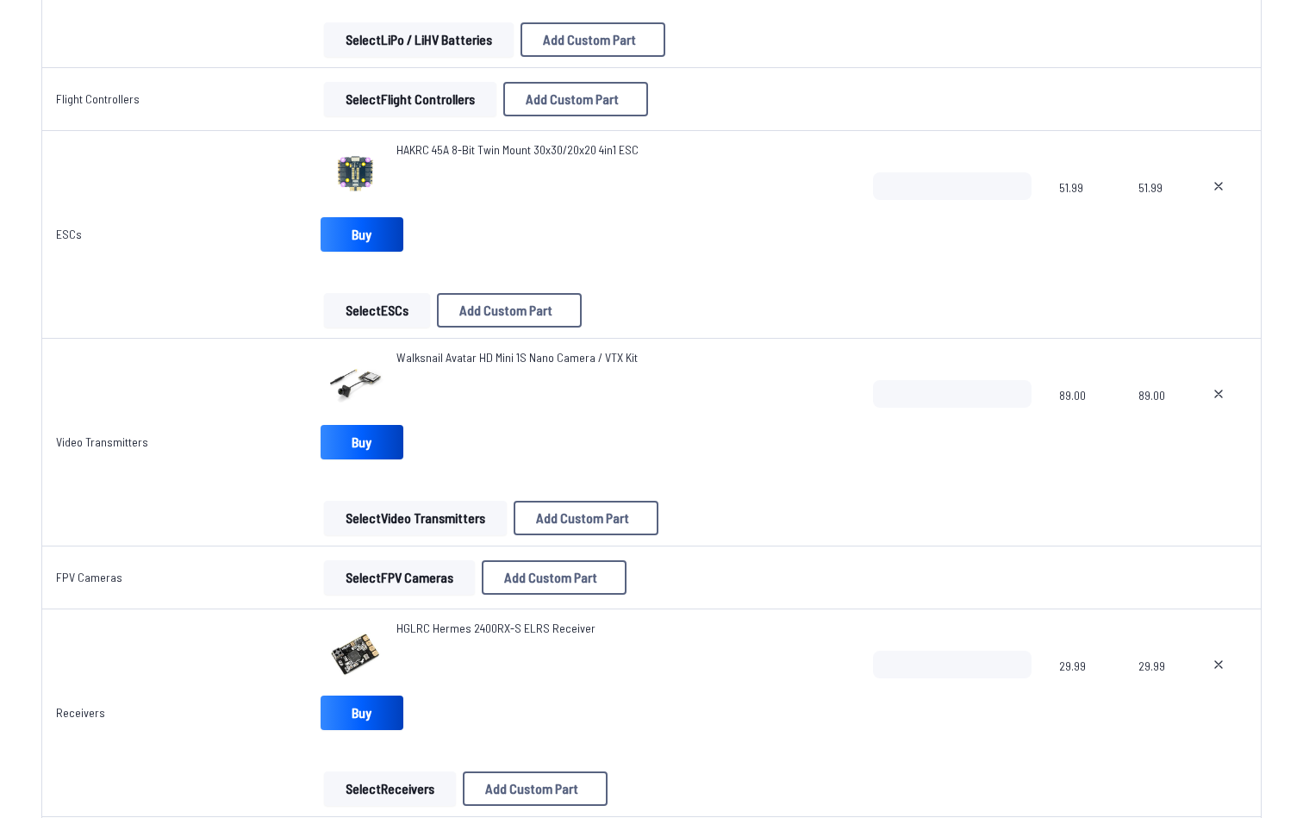
click at [404, 95] on button "Select Flight Controllers" at bounding box center [410, 99] width 172 height 34
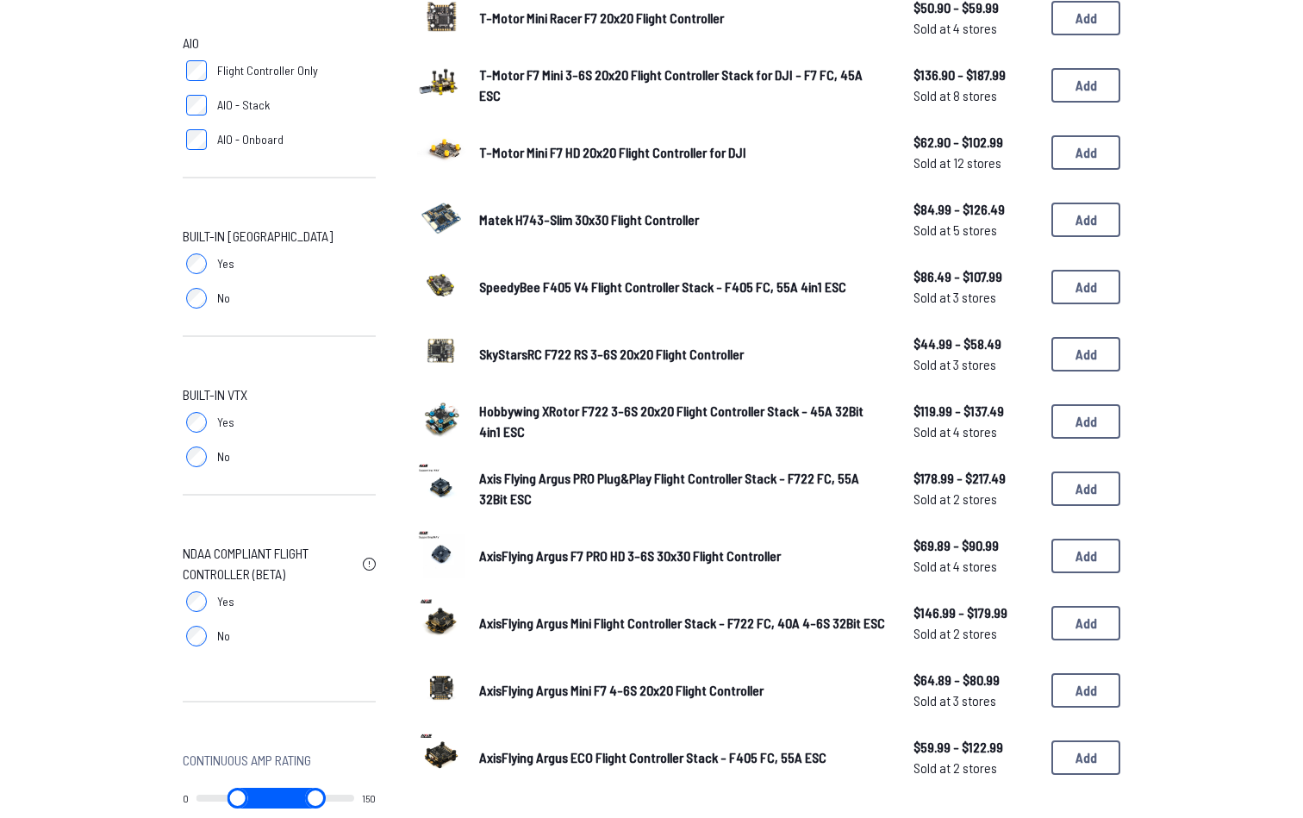
scroll to position [961, 0]
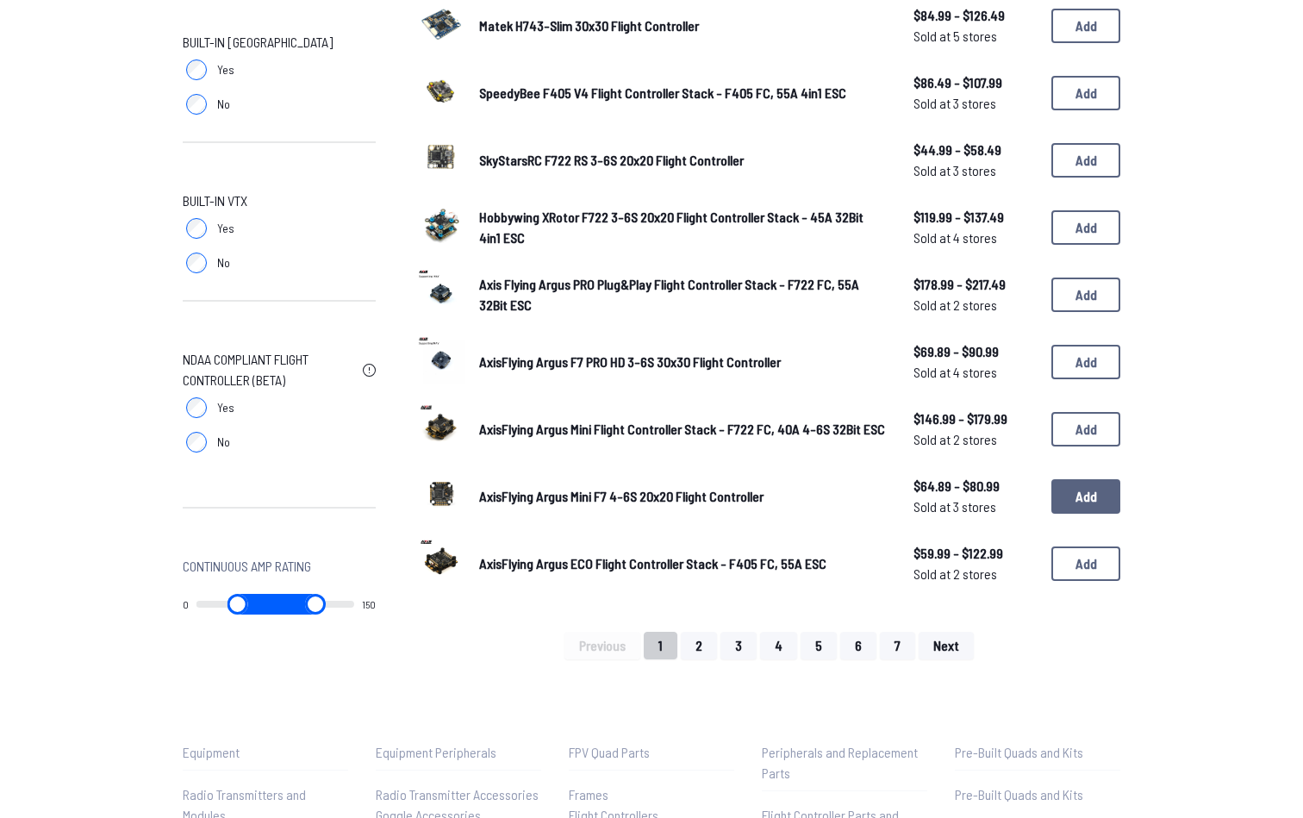
click at [1067, 499] on button "Add" at bounding box center [1085, 496] width 69 height 34
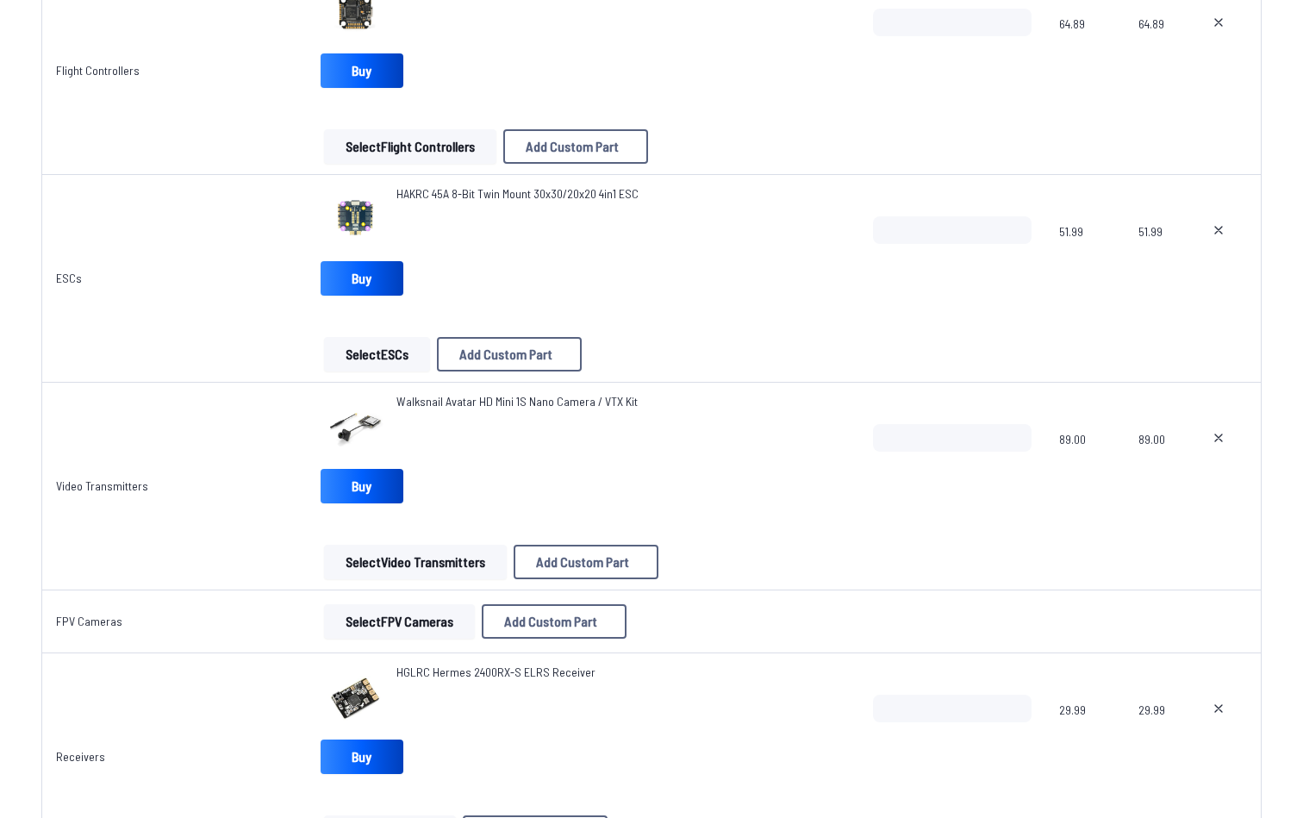
scroll to position [1123, 0]
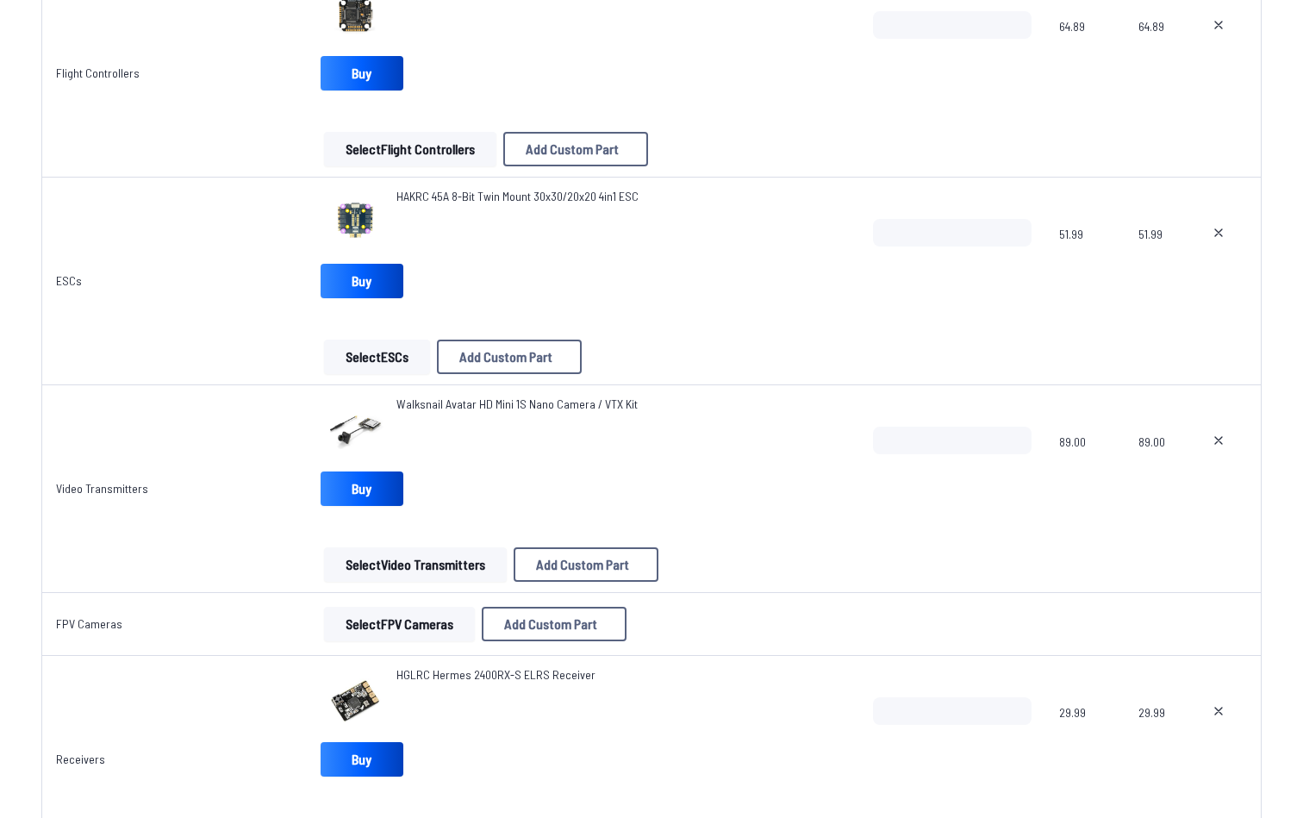
click at [336, 361] on button "Select ESCs" at bounding box center [377, 356] width 106 height 34
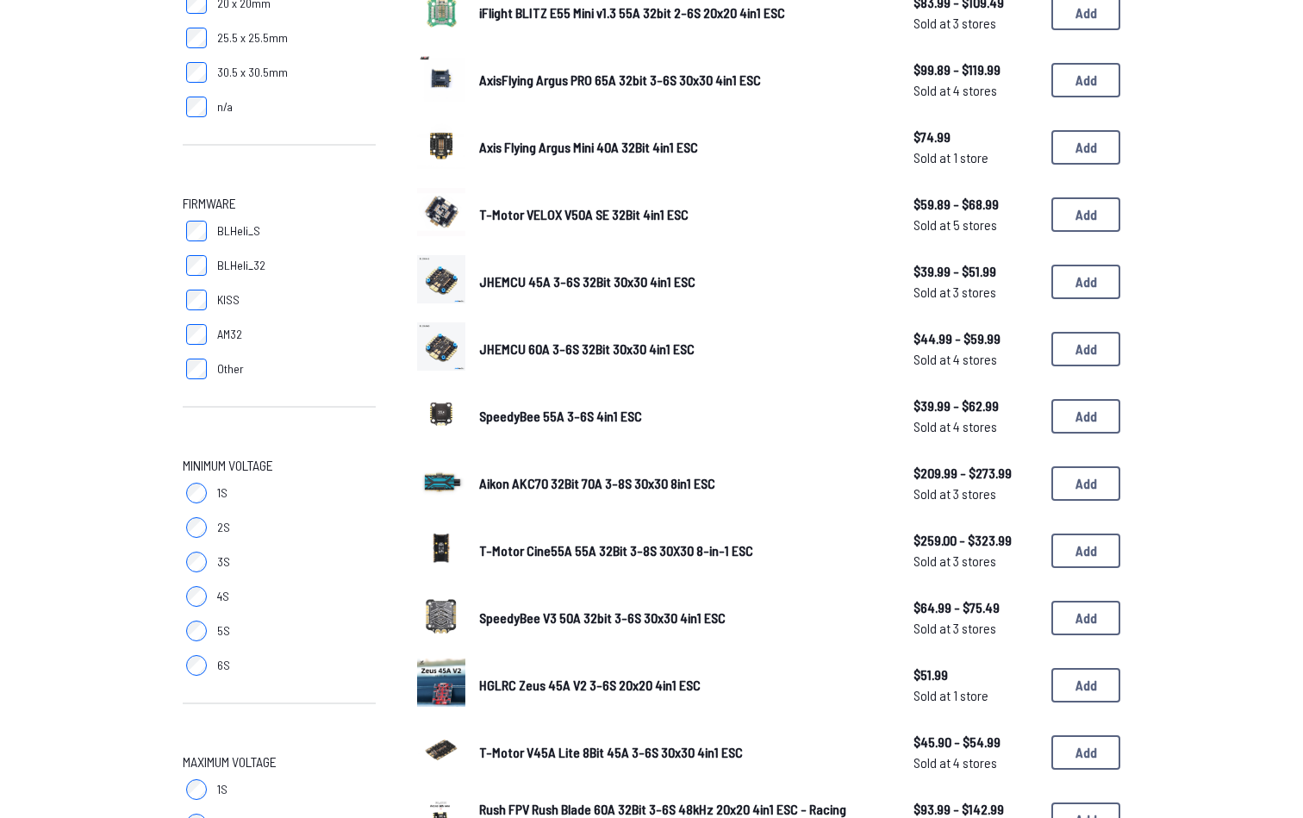
scroll to position [526, 0]
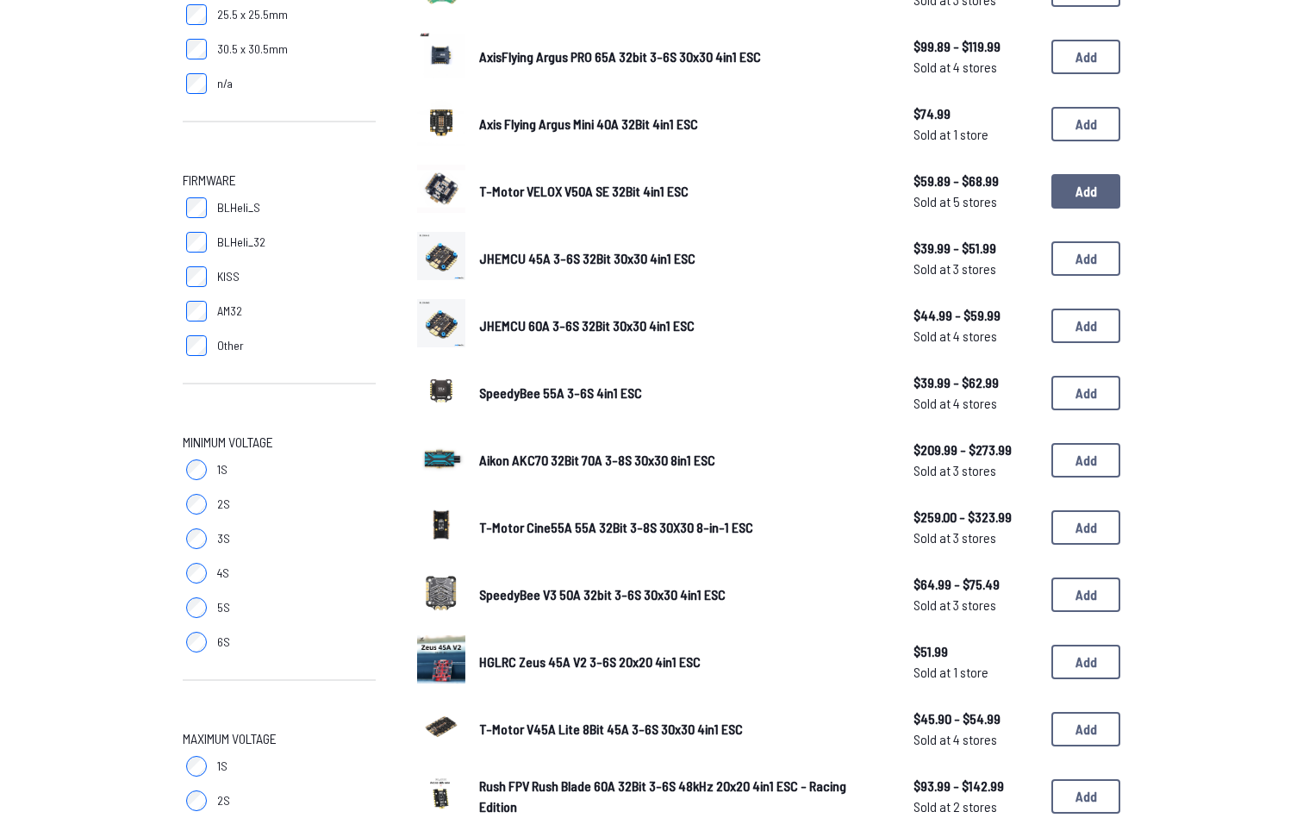
click at [1082, 188] on button "Add" at bounding box center [1085, 191] width 69 height 34
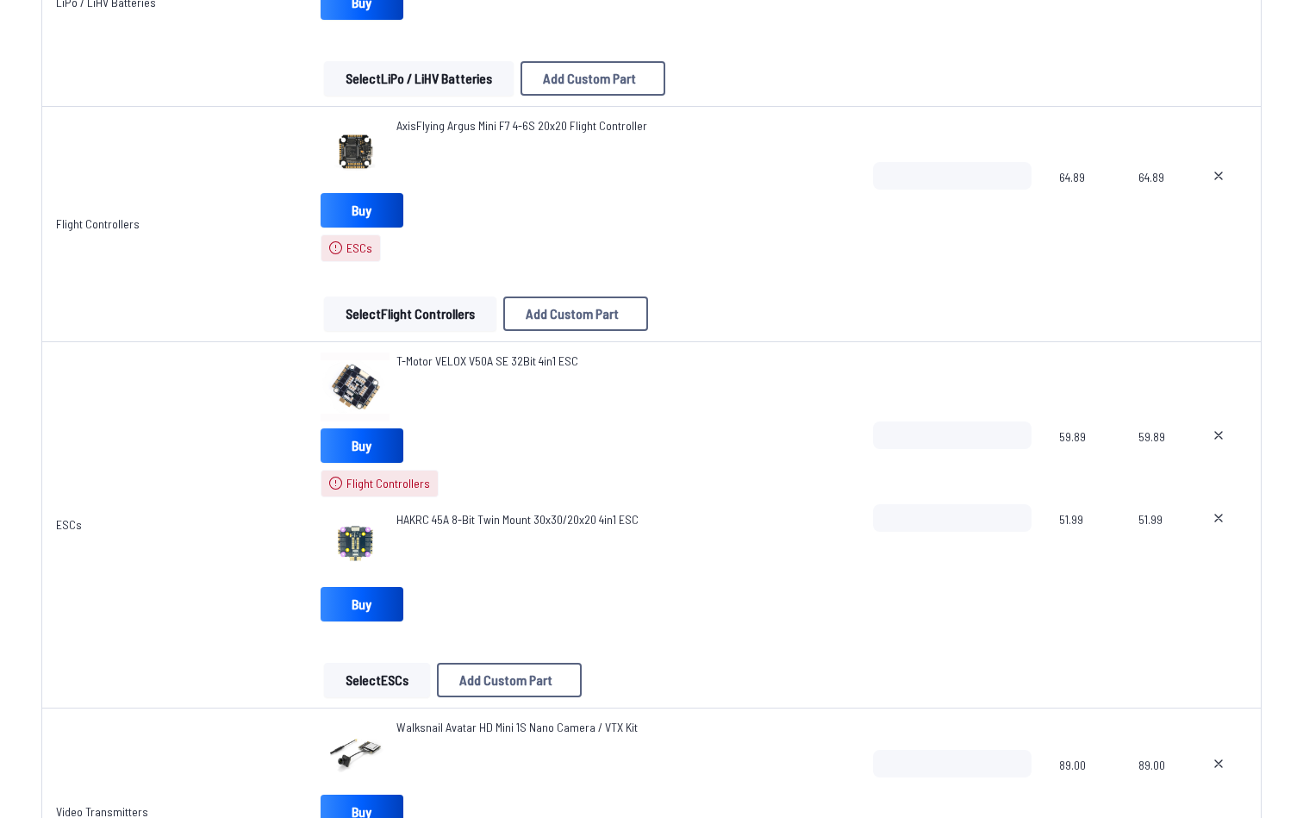
scroll to position [1118, 0]
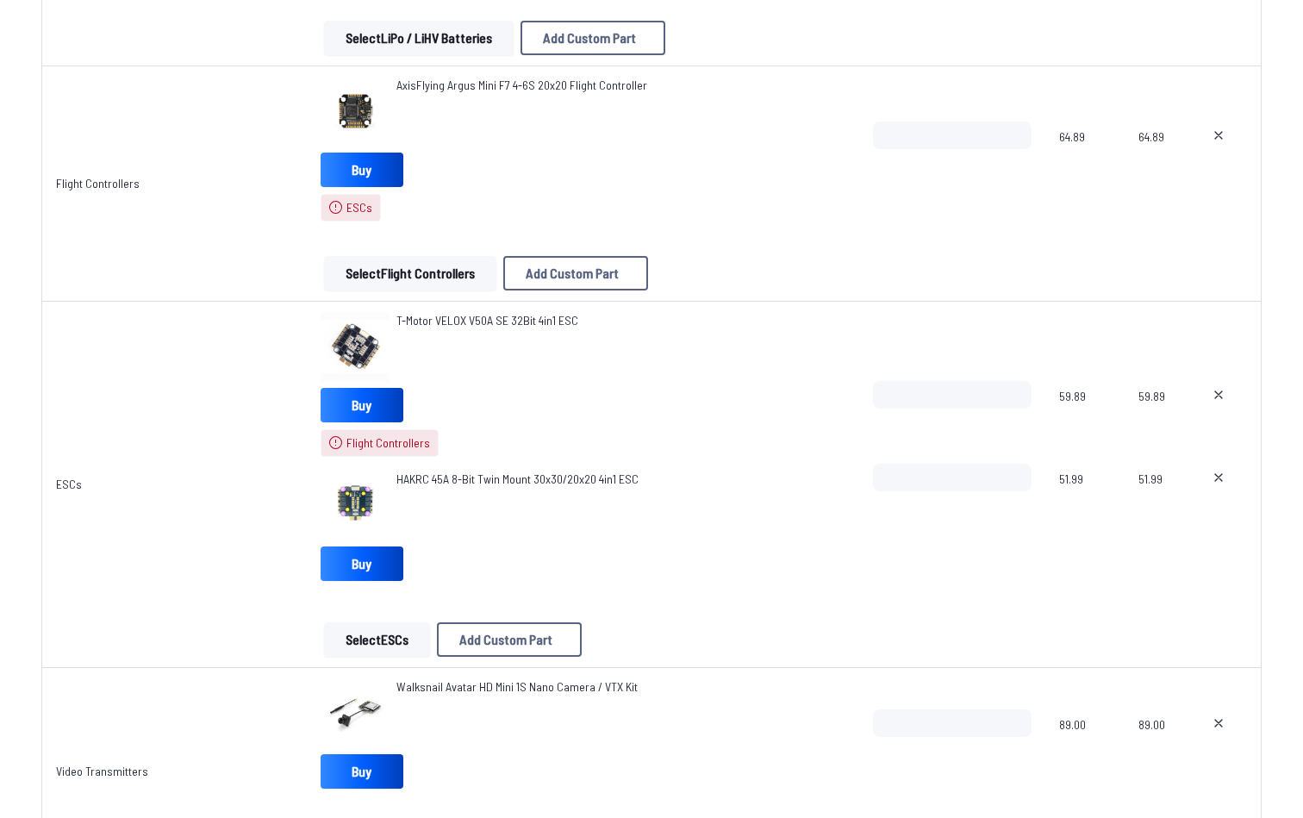
click at [1217, 404] on button at bounding box center [1218, 395] width 43 height 28
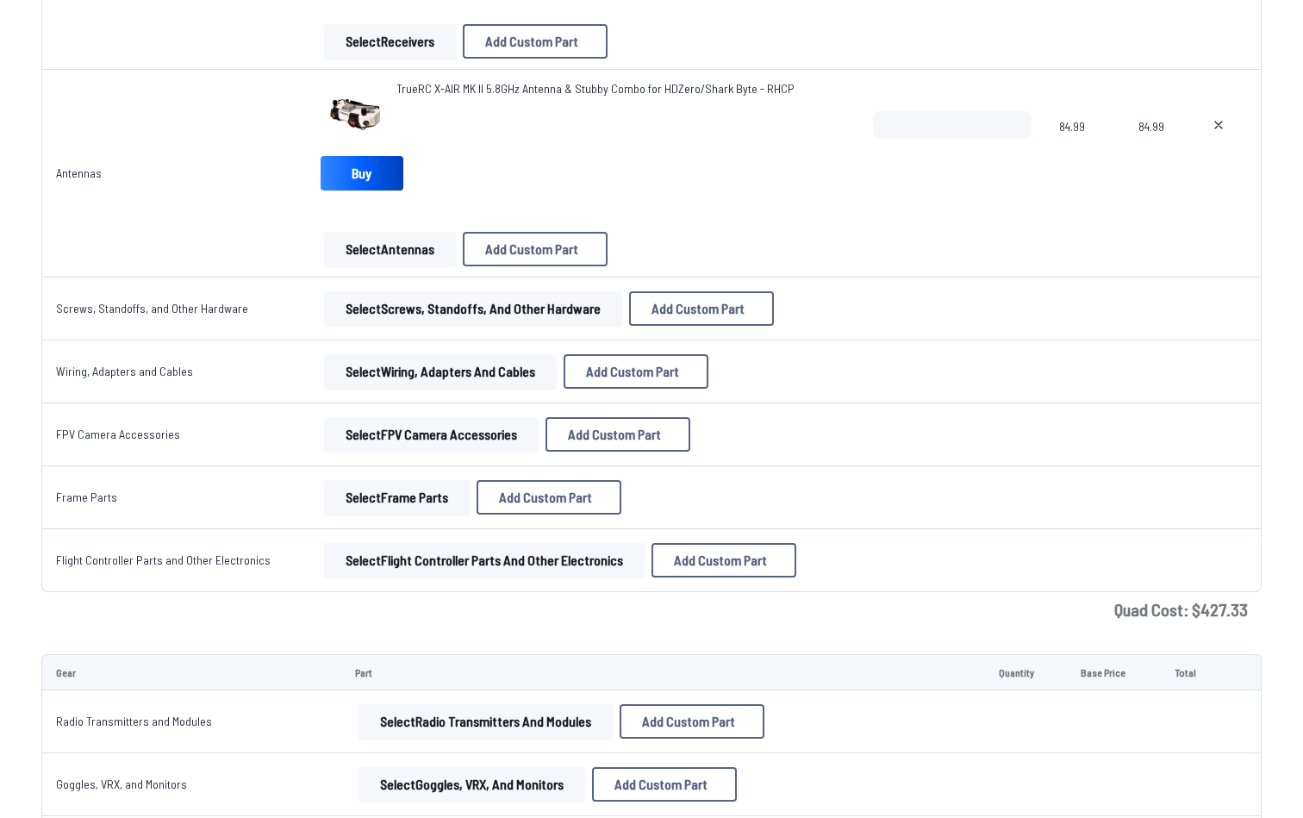
scroll to position [1923, 0]
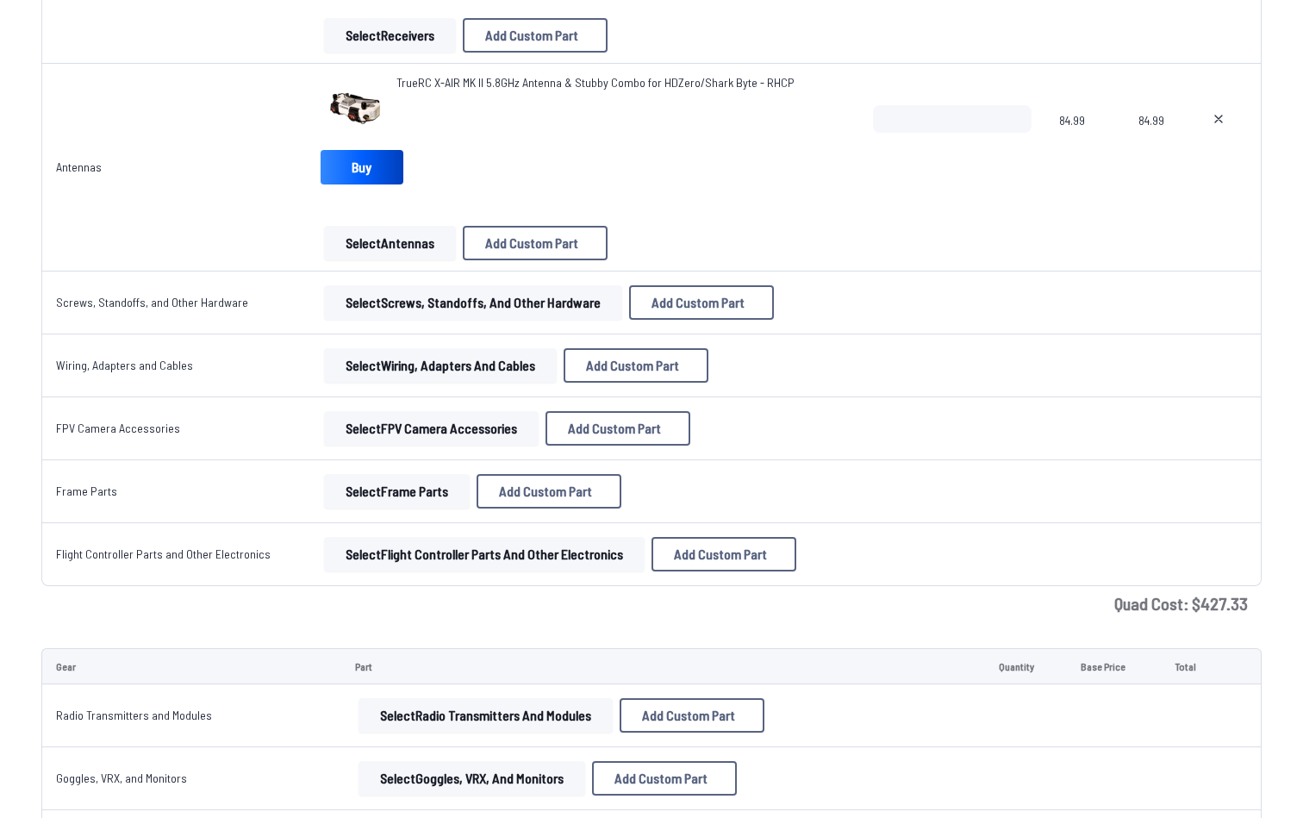
click at [1220, 115] on icon at bounding box center [1218, 119] width 14 height 14
type textarea "**********"
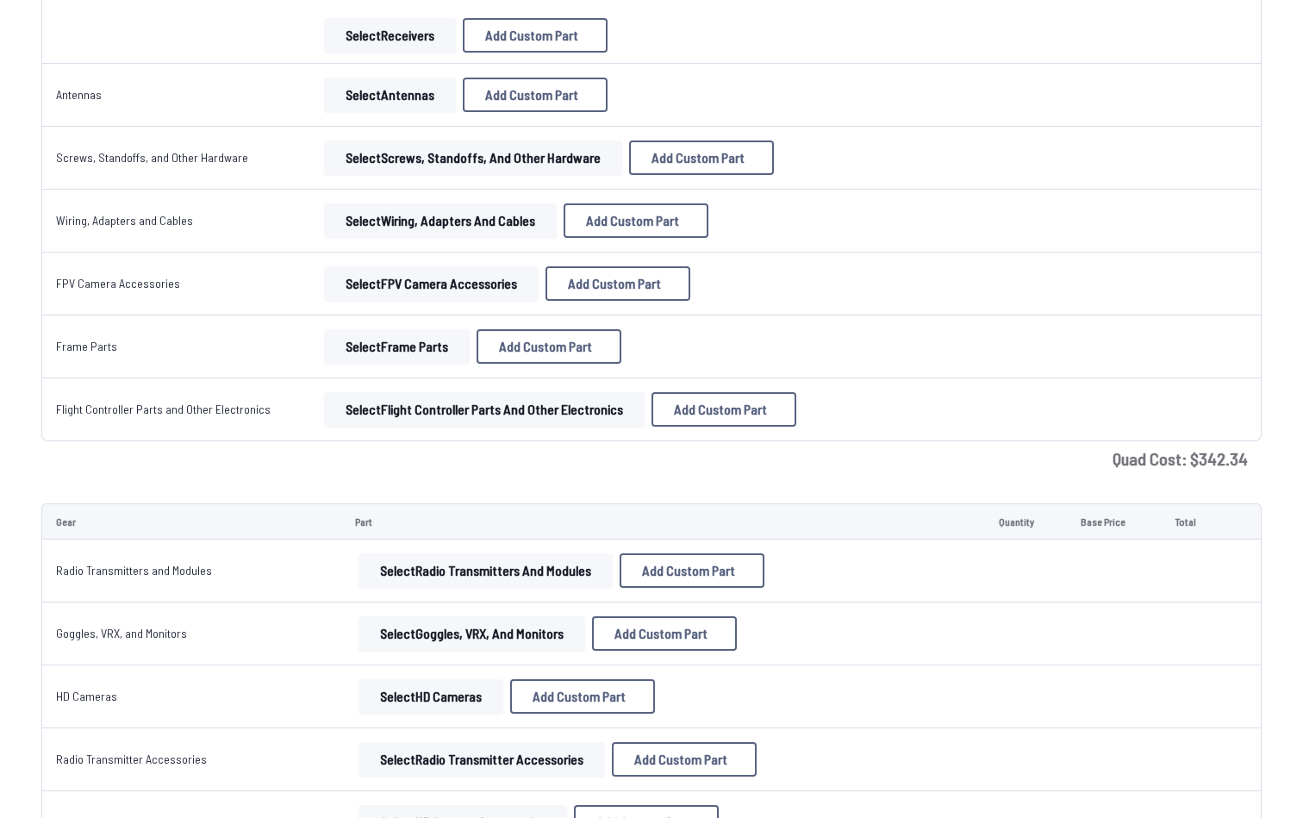
click at [382, 103] on button "Select Antennas" at bounding box center [390, 95] width 132 height 34
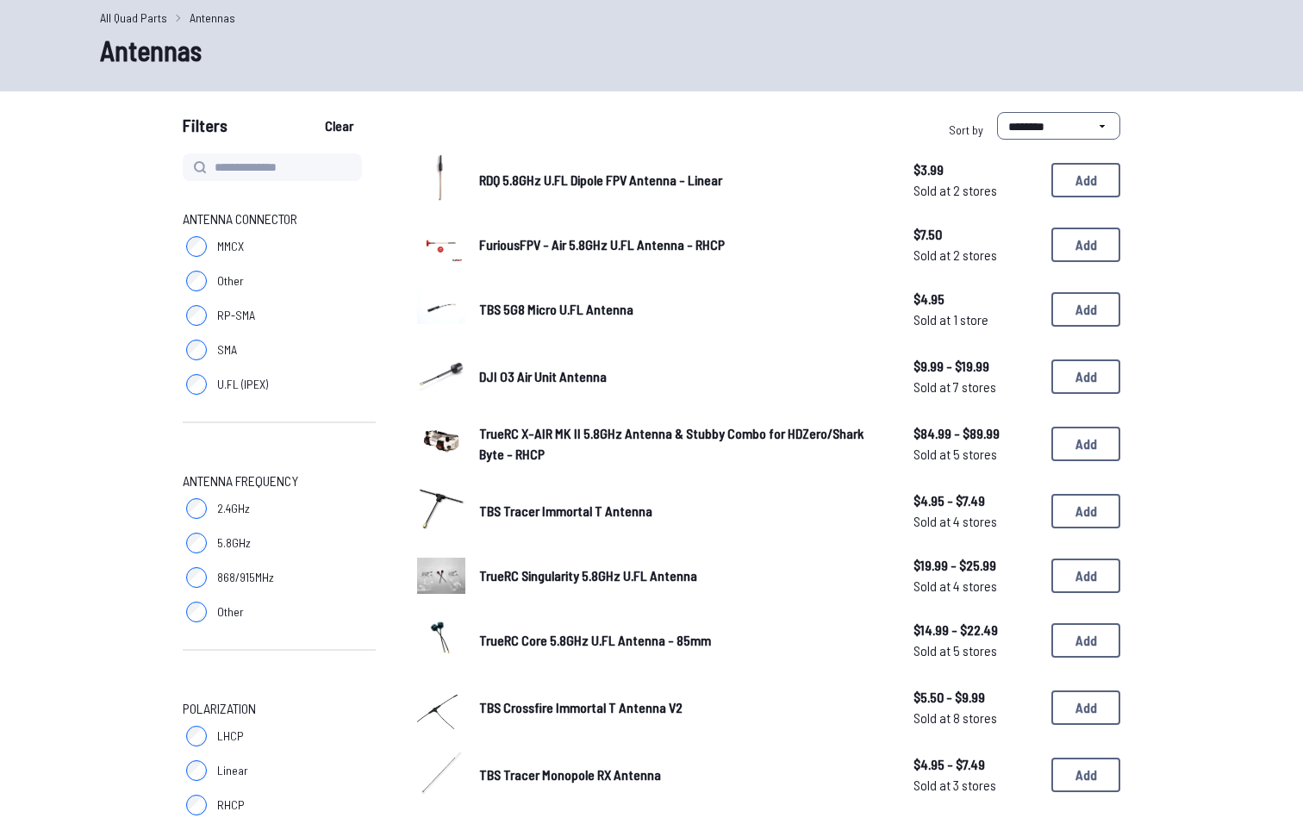
scroll to position [78, 0]
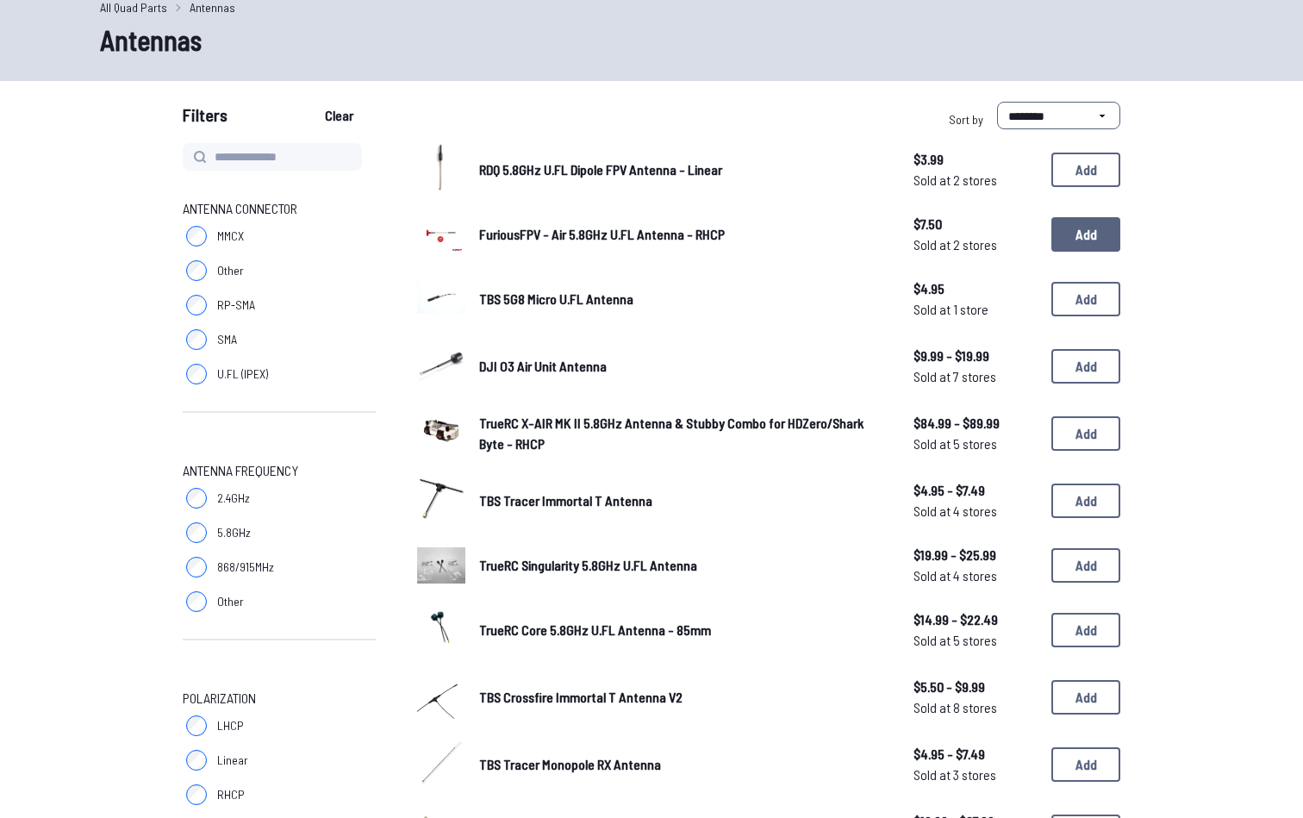
click at [1074, 244] on button "Add" at bounding box center [1085, 234] width 69 height 34
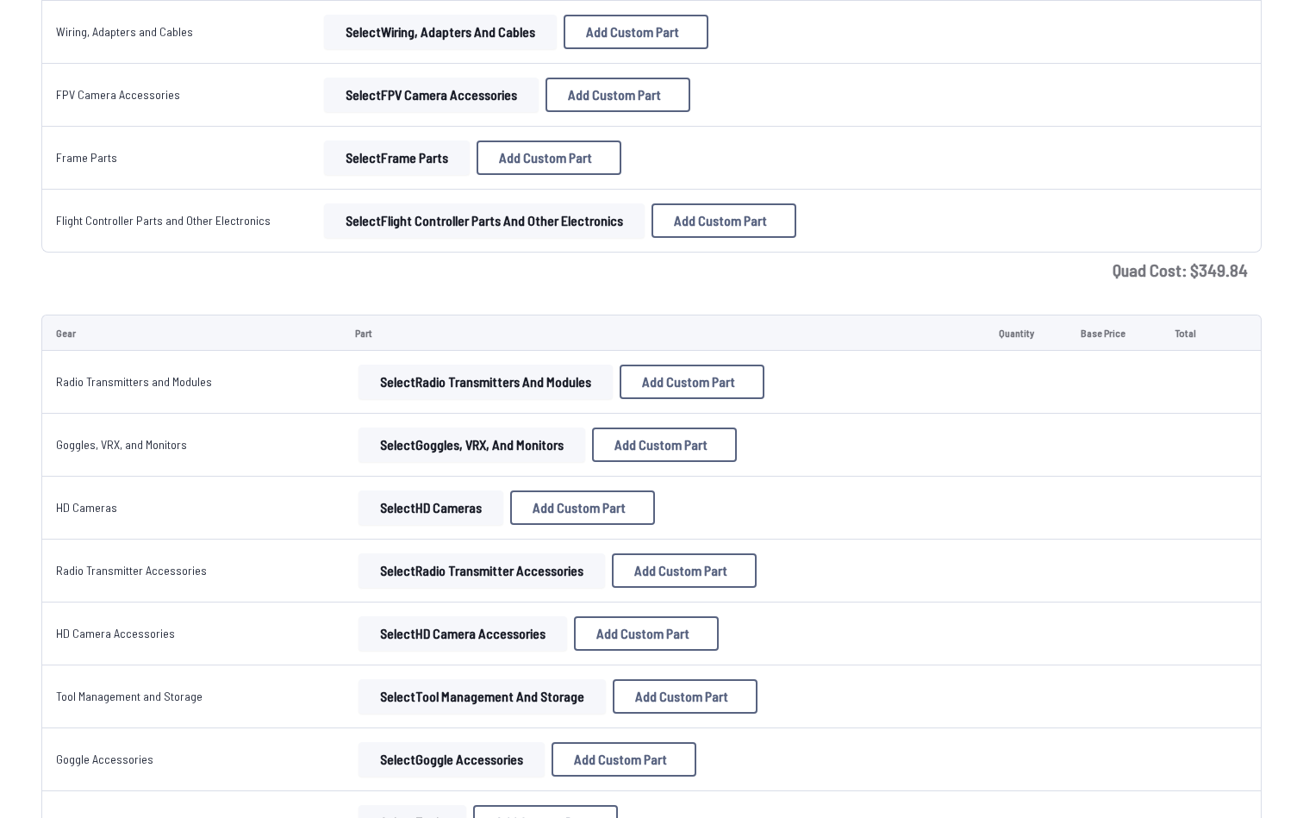
scroll to position [2259, 0]
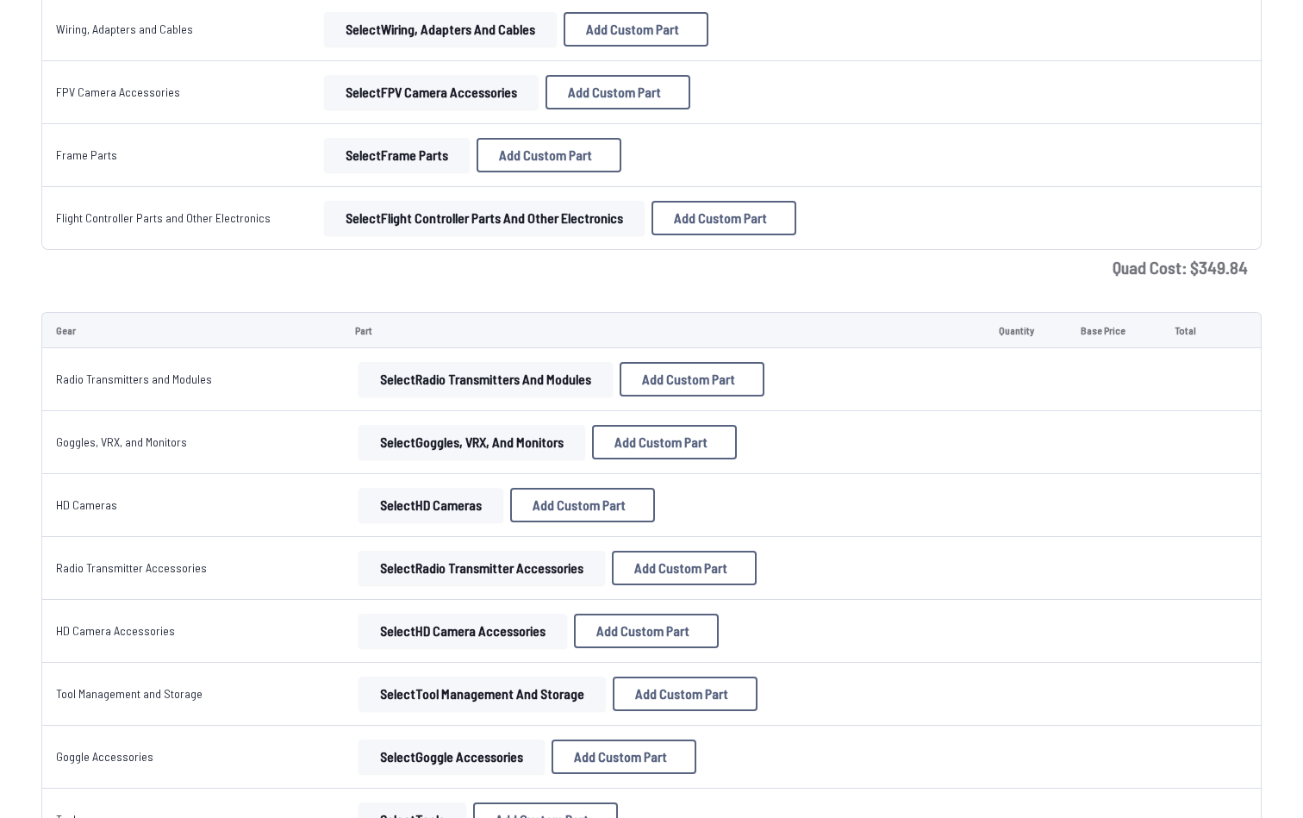
click at [513, 442] on button "Select Goggles, VRX, and Monitors" at bounding box center [471, 442] width 227 height 34
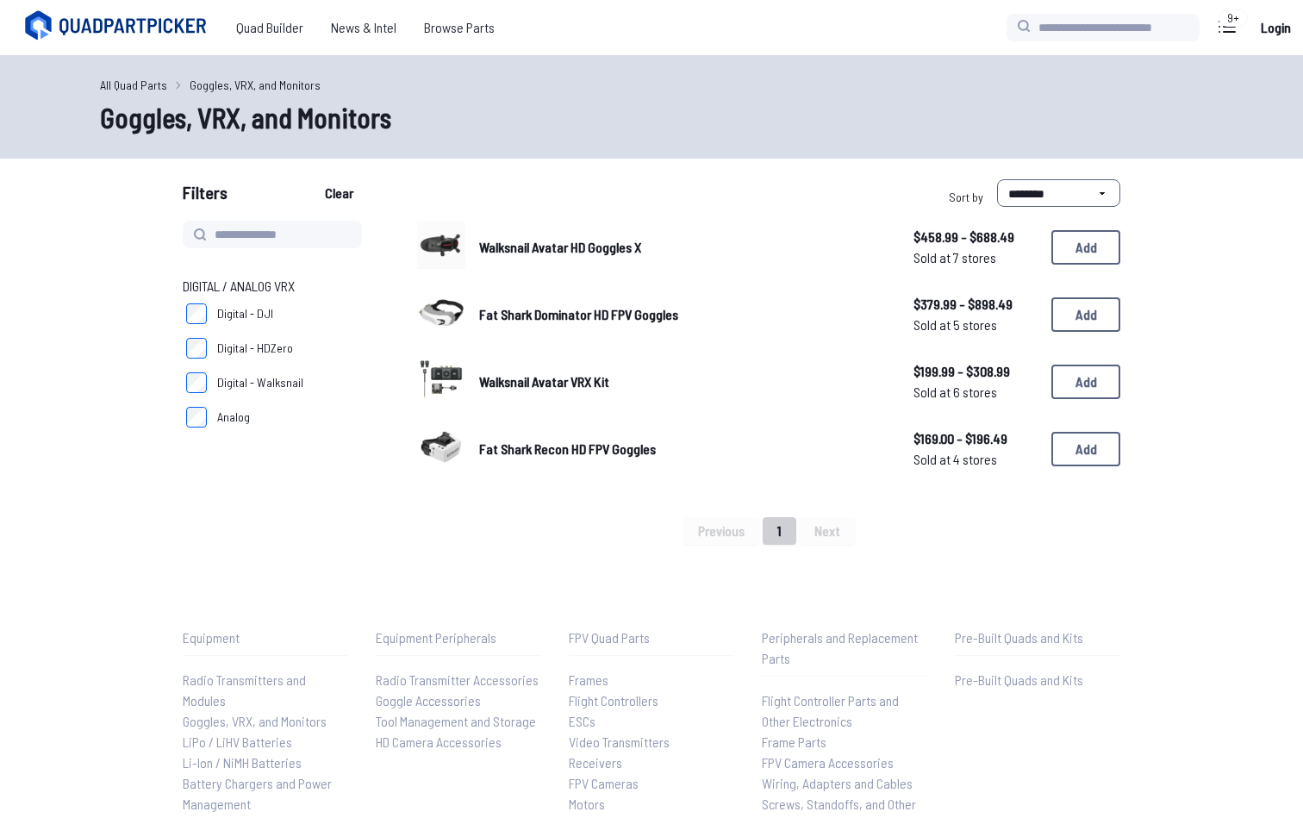
click at [200, 327] on label "Digital - DJI" at bounding box center [279, 313] width 193 height 34
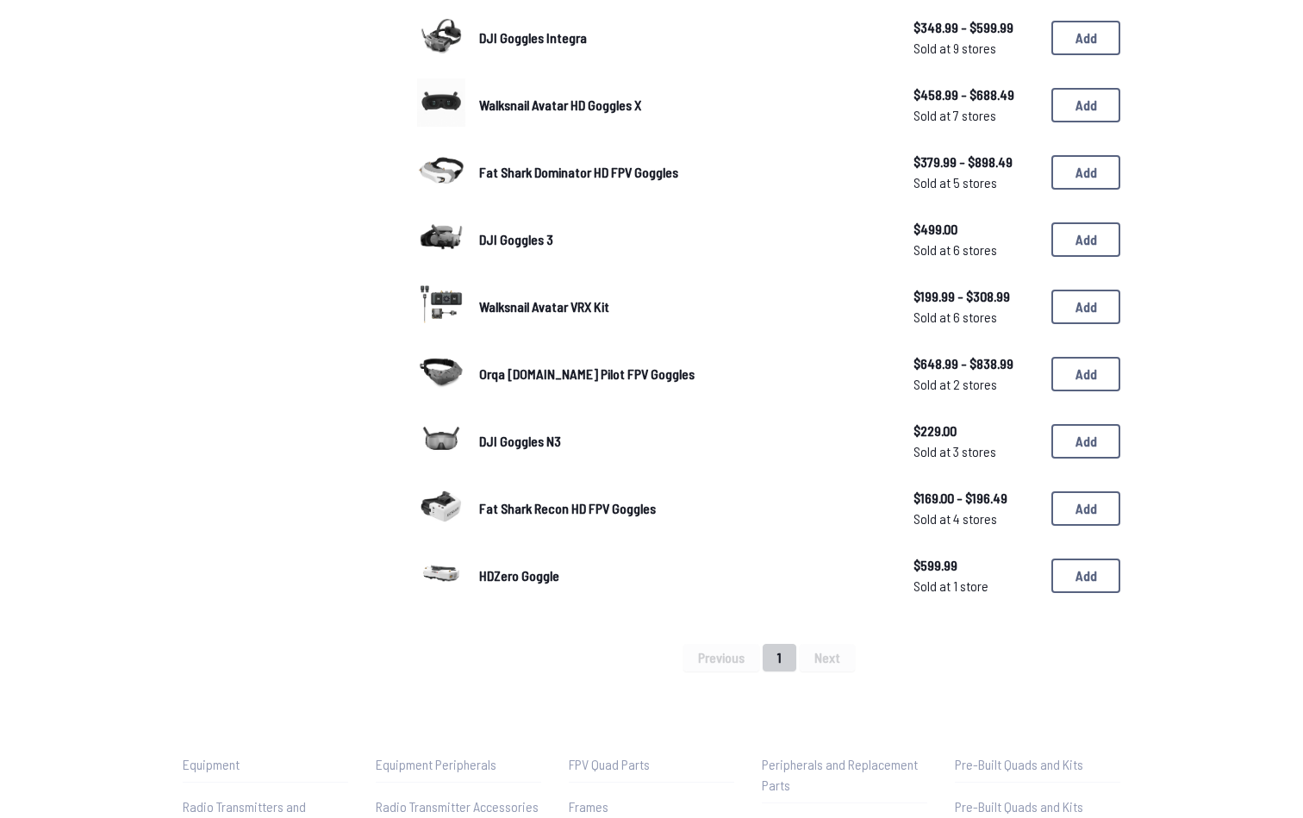
scroll to position [479, 0]
click at [494, 438] on span "DJI Goggles N3" at bounding box center [520, 440] width 82 height 16
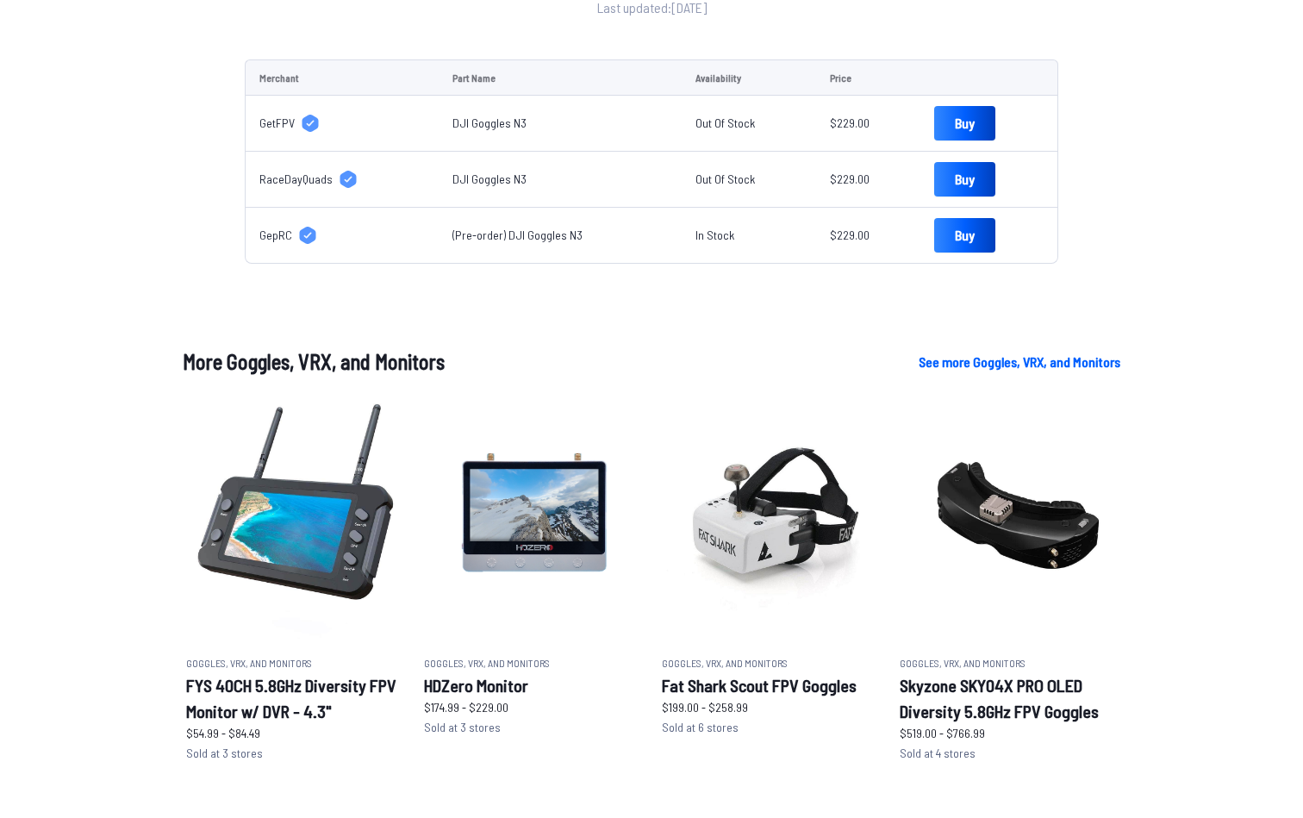
scroll to position [667, 0]
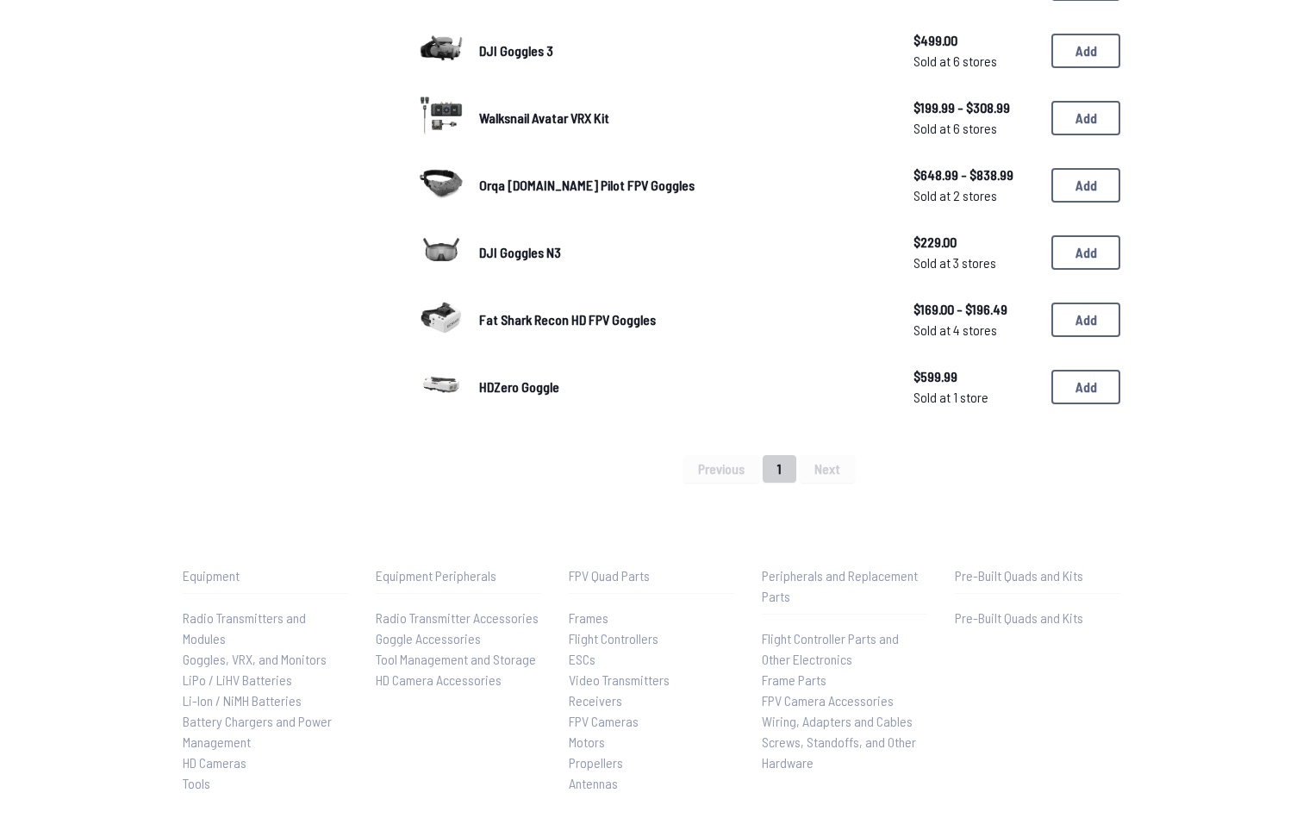
scroll to position [479, 0]
